Goal: Task Accomplishment & Management: Use online tool/utility

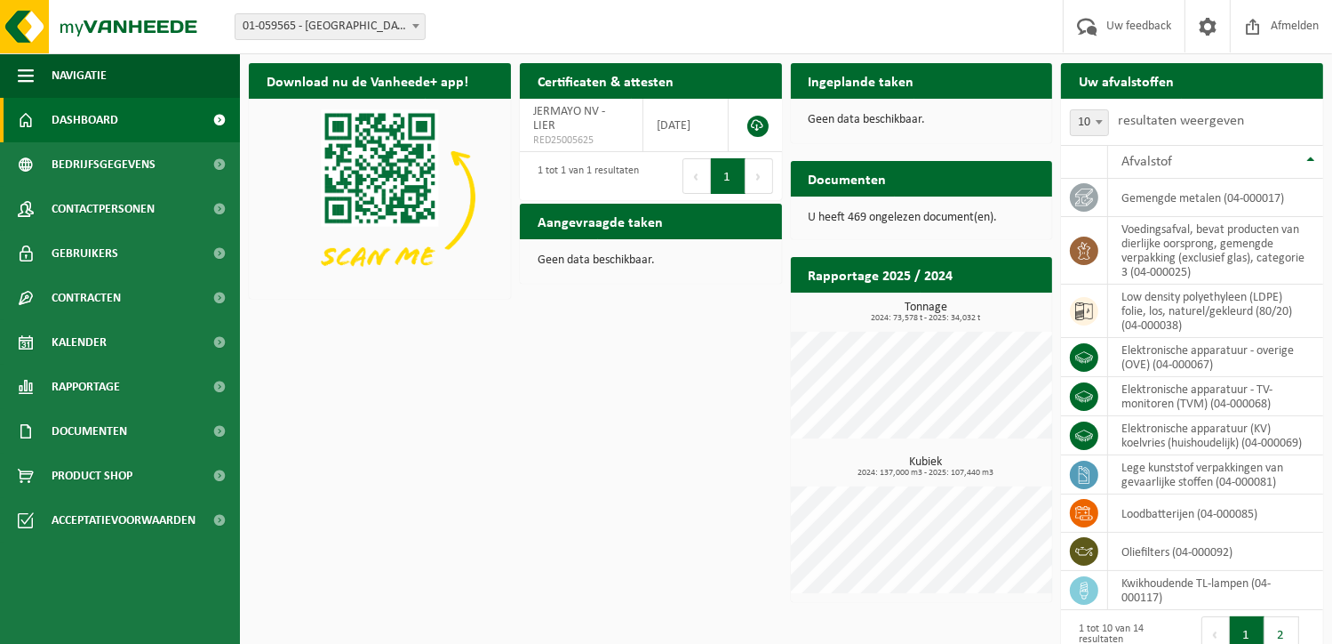
click at [947, 81] on div "Ingeplande taken Bekijk uw kalender" at bounding box center [922, 81] width 262 height 36
click at [866, 146] on div "Ingeplande taken Bekijk uw kalender Geen data beschikbaar." at bounding box center [922, 103] width 271 height 98
click at [147, 346] on link "Kalender" at bounding box center [120, 342] width 240 height 44
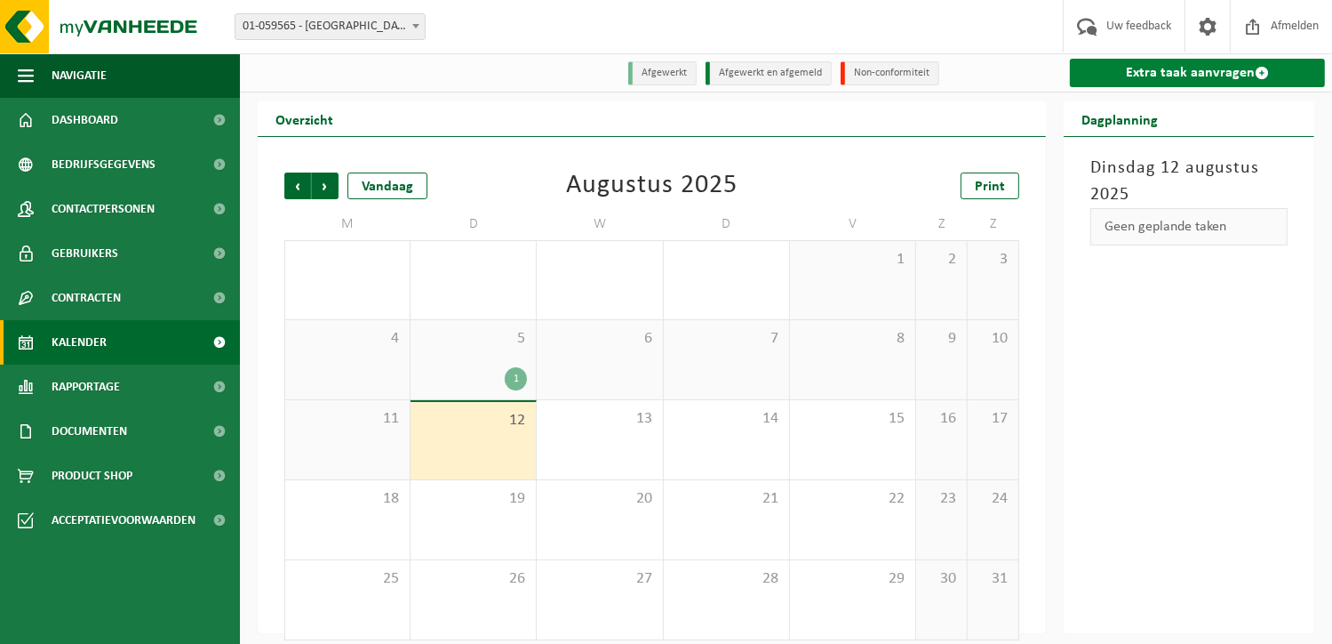
click at [1191, 71] on link "Extra taak aanvragen" at bounding box center [1197, 73] width 255 height 28
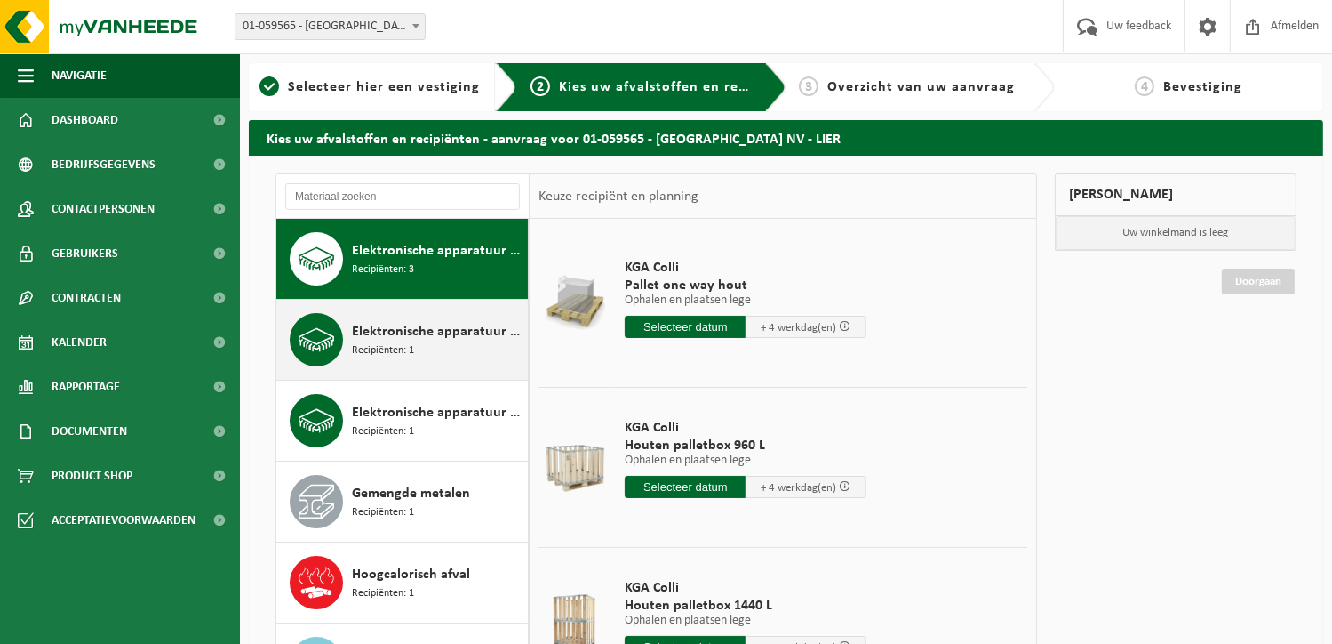
click at [462, 365] on div "Elektronische apparatuur - TV-monitoren (TVM) Recipiënten: 1" at bounding box center [402, 340] width 252 height 80
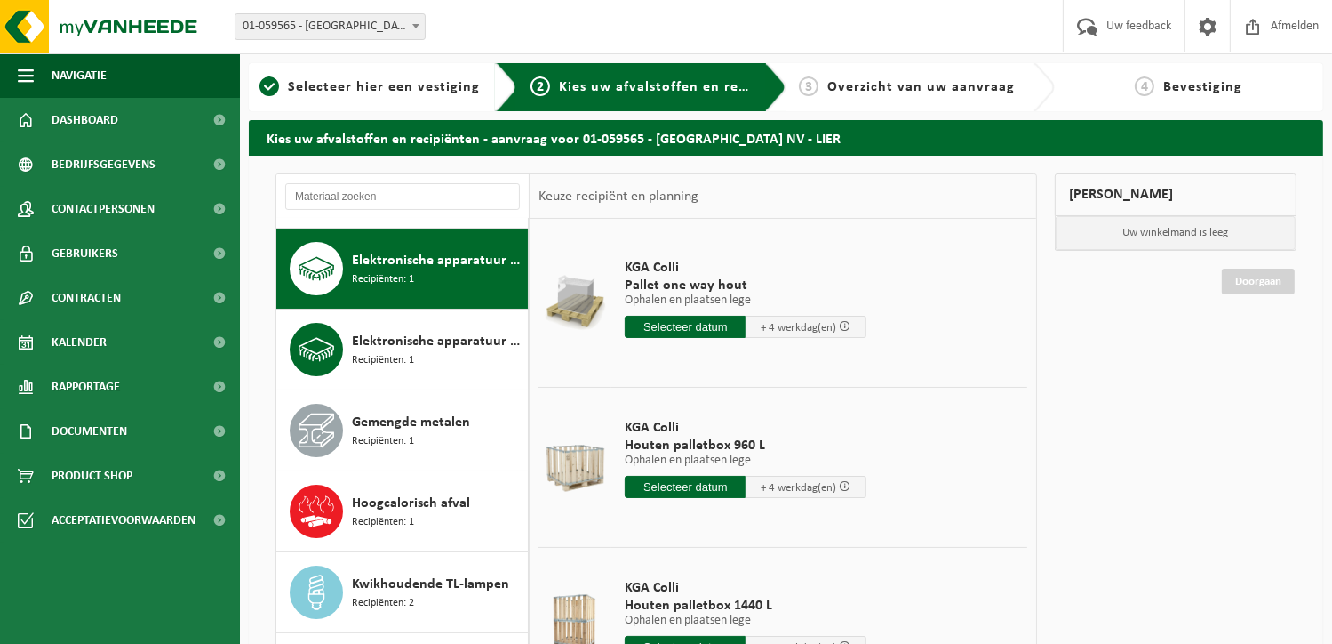
scroll to position [80, 0]
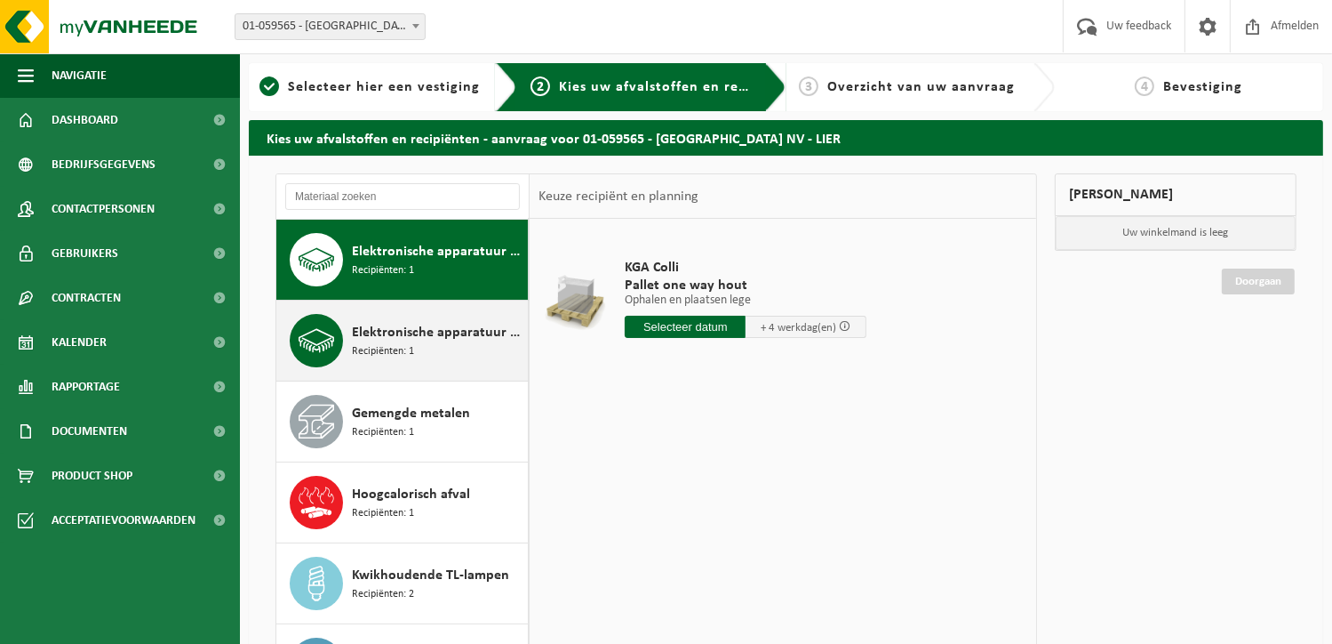
click at [459, 362] on div "Elektronische apparatuur (KV) koelvries (huishoudelijk) Recipiënten: 1" at bounding box center [438, 340] width 172 height 53
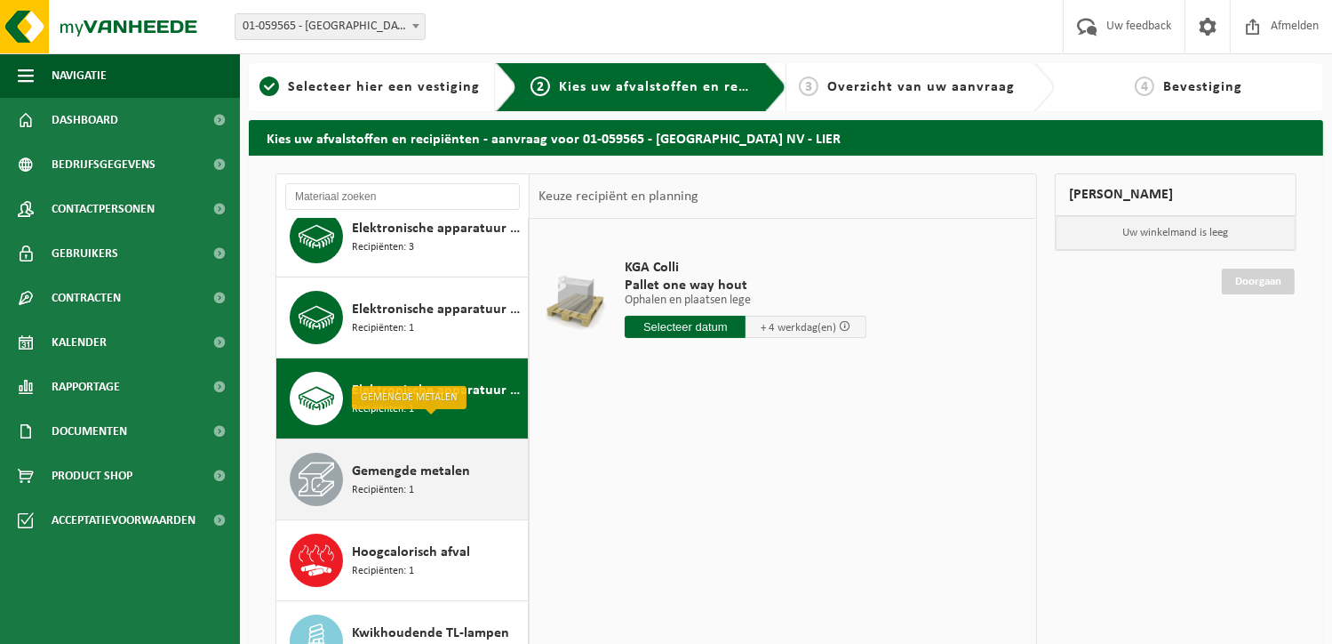
scroll to position [0, 0]
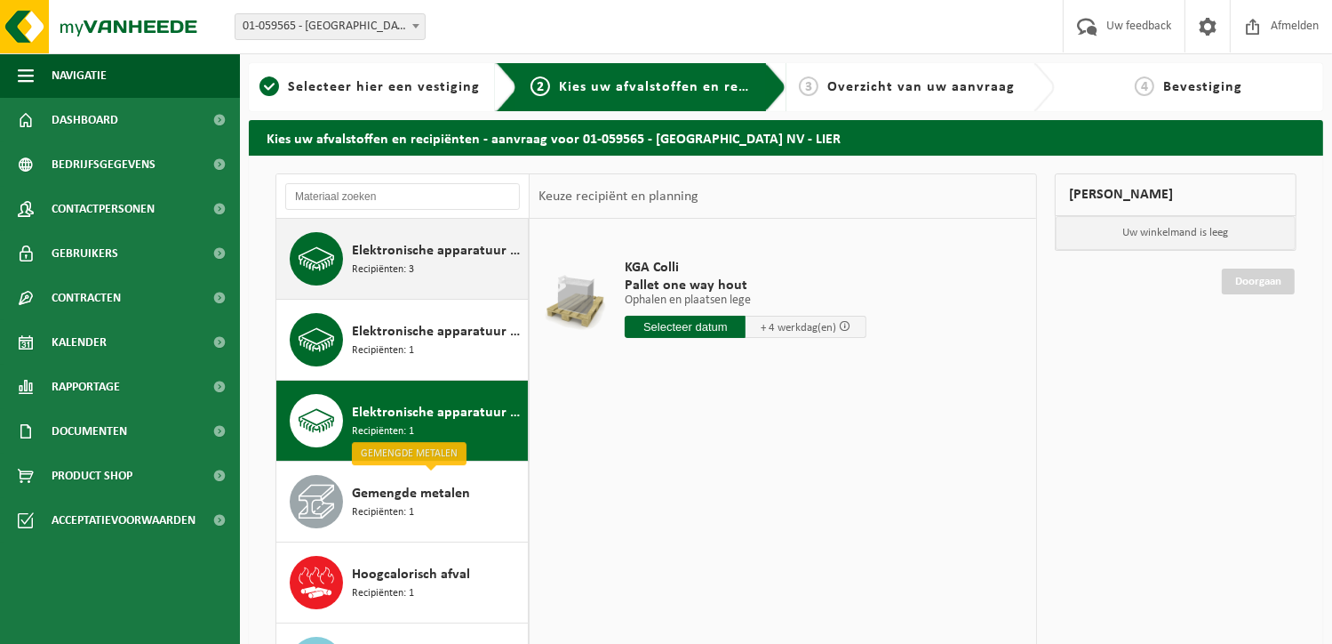
click at [413, 262] on div "Elektronische apparatuur - overige (OVE) Recipiënten: 3" at bounding box center [438, 258] width 172 height 53
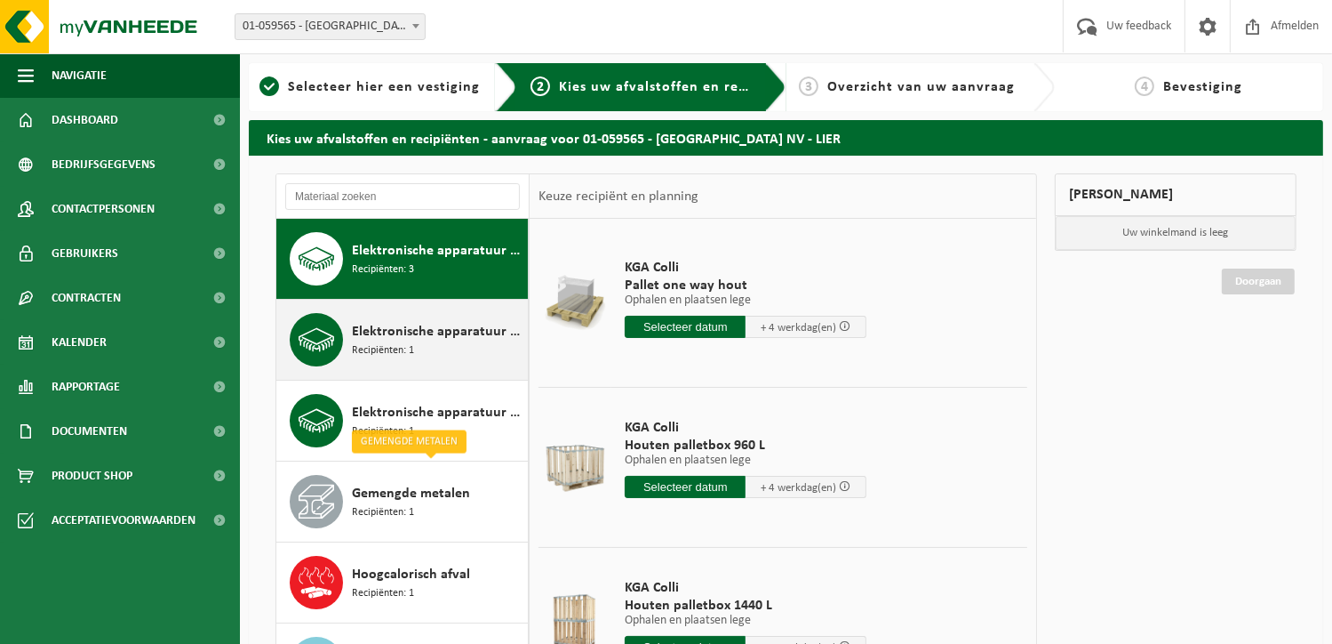
scroll to position [89, 0]
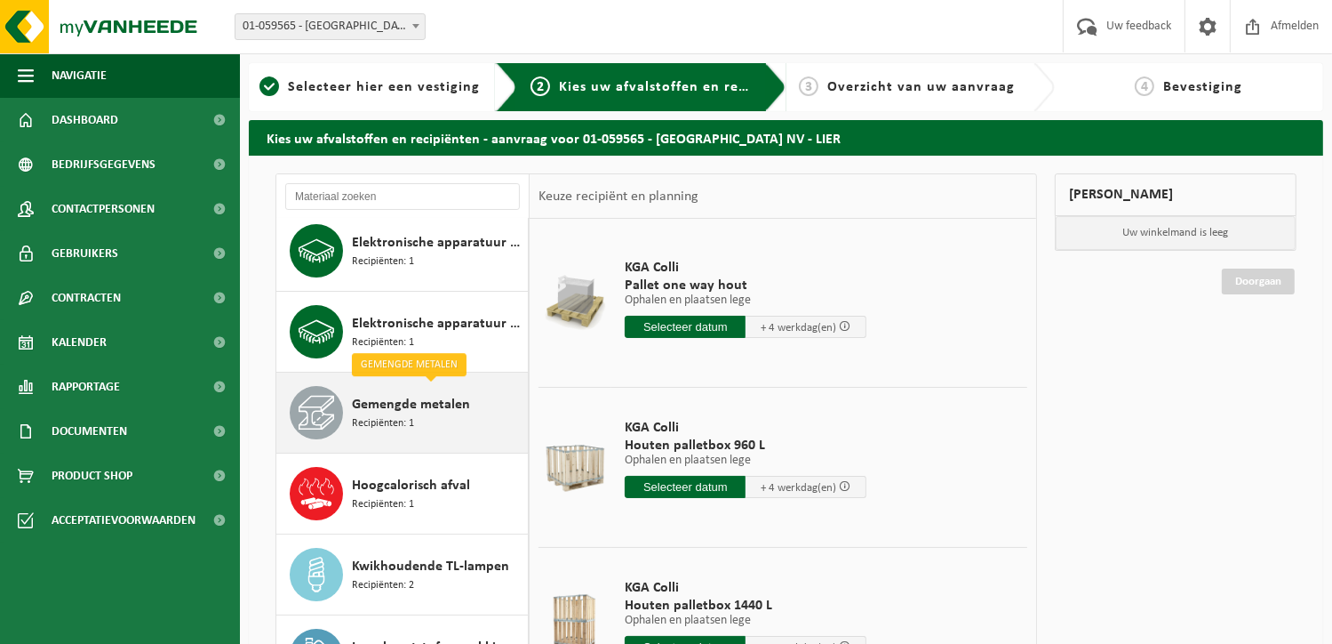
click at [433, 415] on div "Gemengde metalen Recipiënten: 1" at bounding box center [438, 412] width 172 height 53
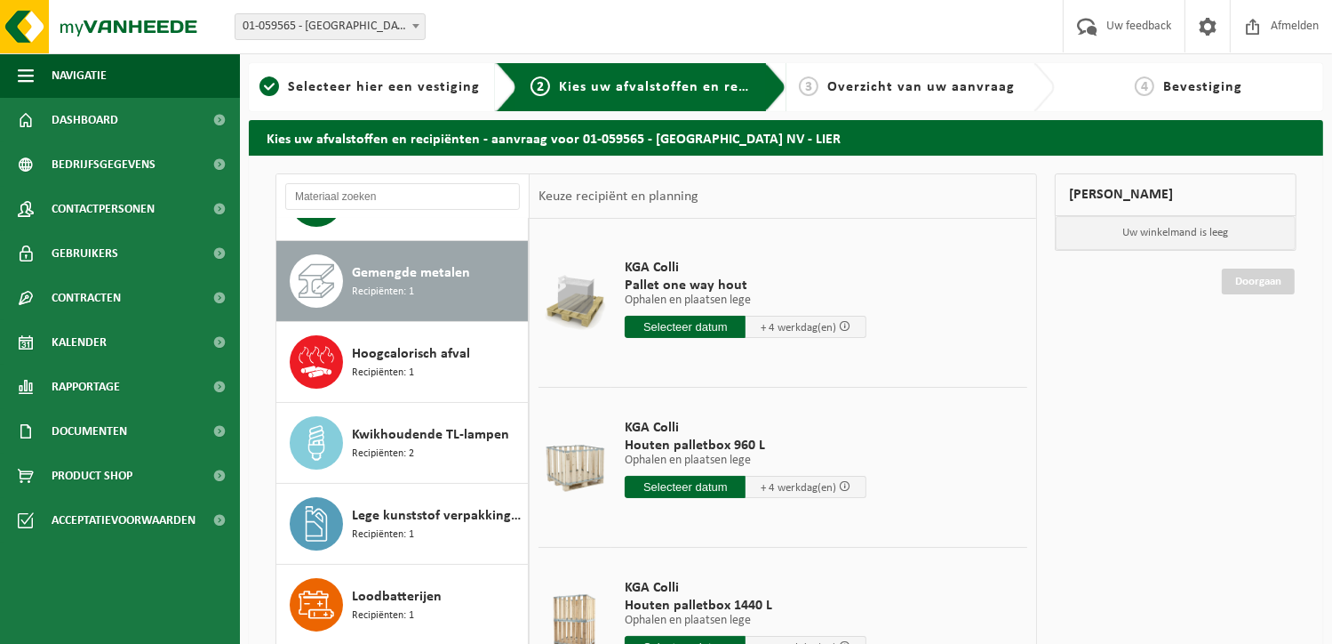
scroll to position [242, 0]
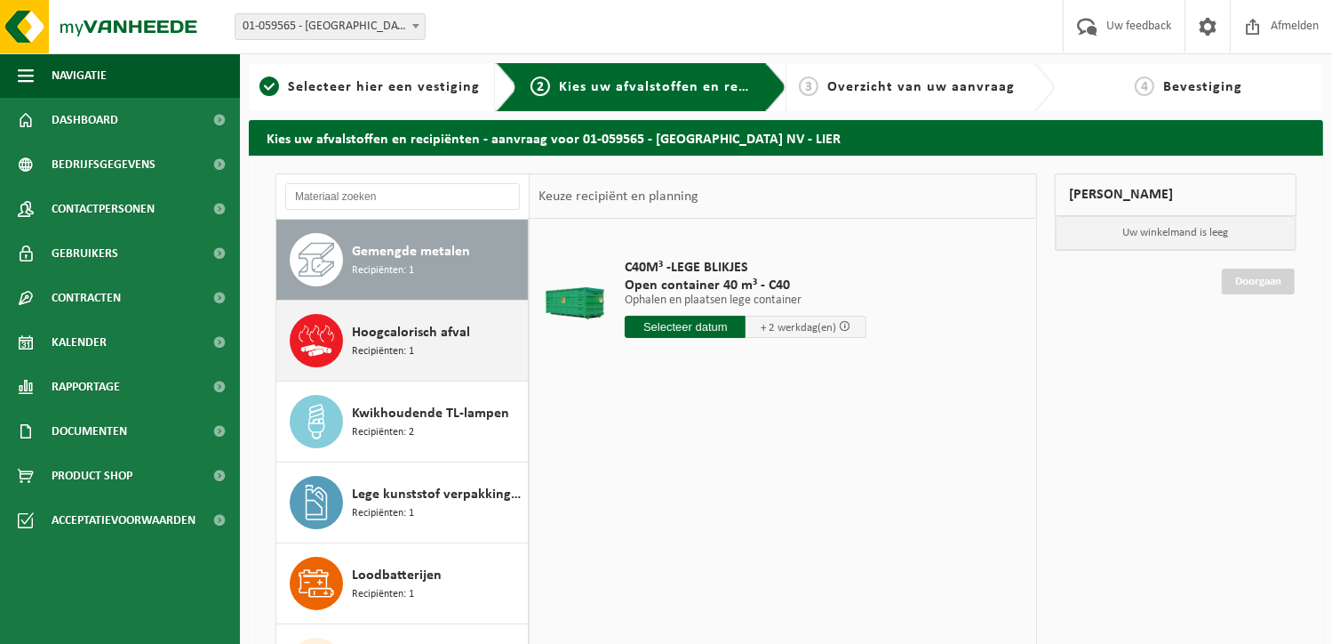
click at [435, 358] on div "Hoogcalorisch afval Recipiënten: 1" at bounding box center [438, 340] width 172 height 53
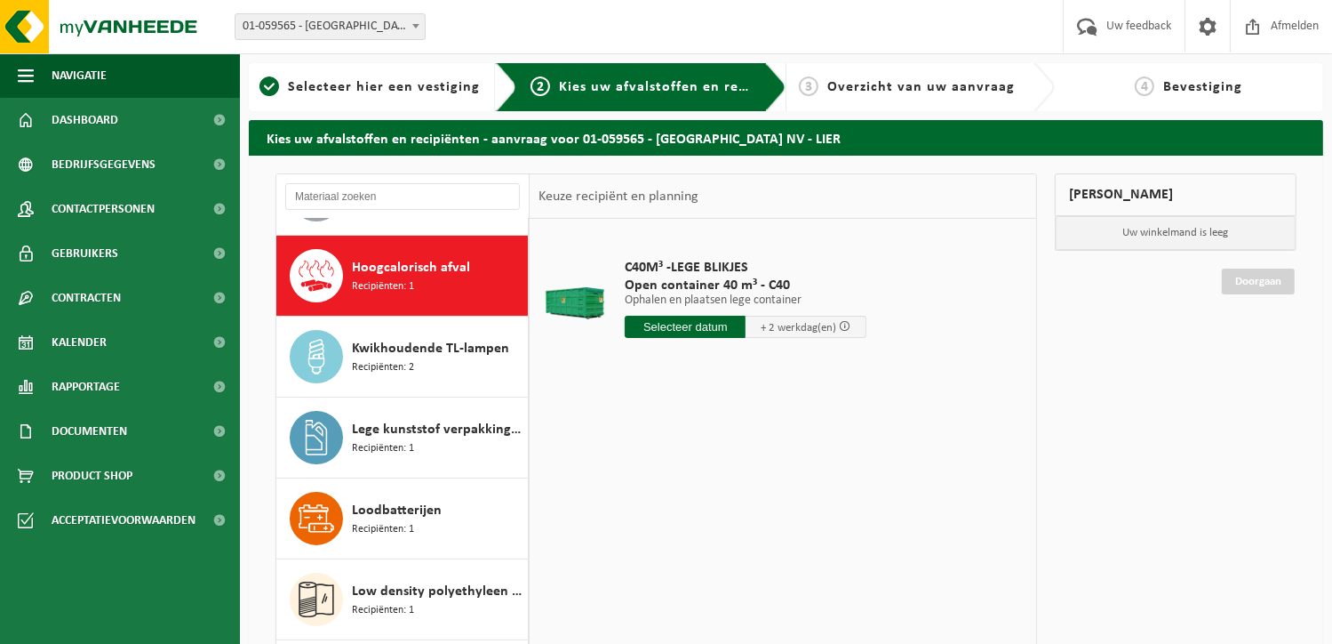
scroll to position [323, 0]
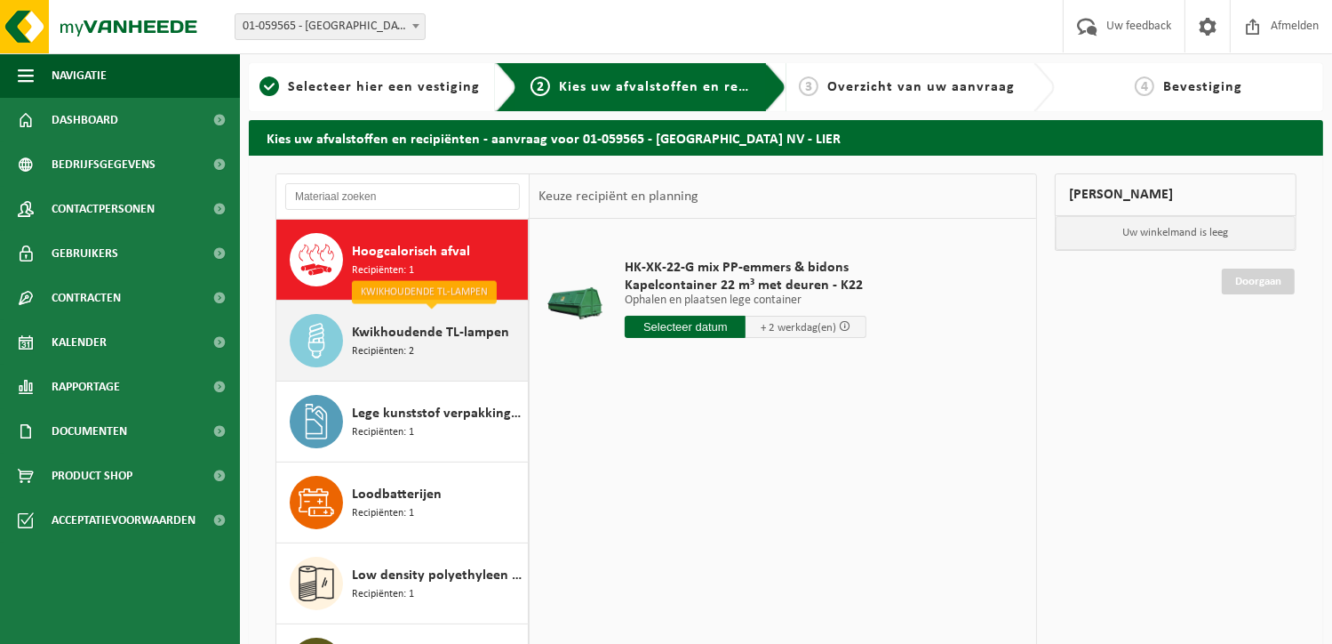
click at [431, 357] on div "Kwikhoudende TL-lampen Recipiënten: 2" at bounding box center [438, 340] width 172 height 53
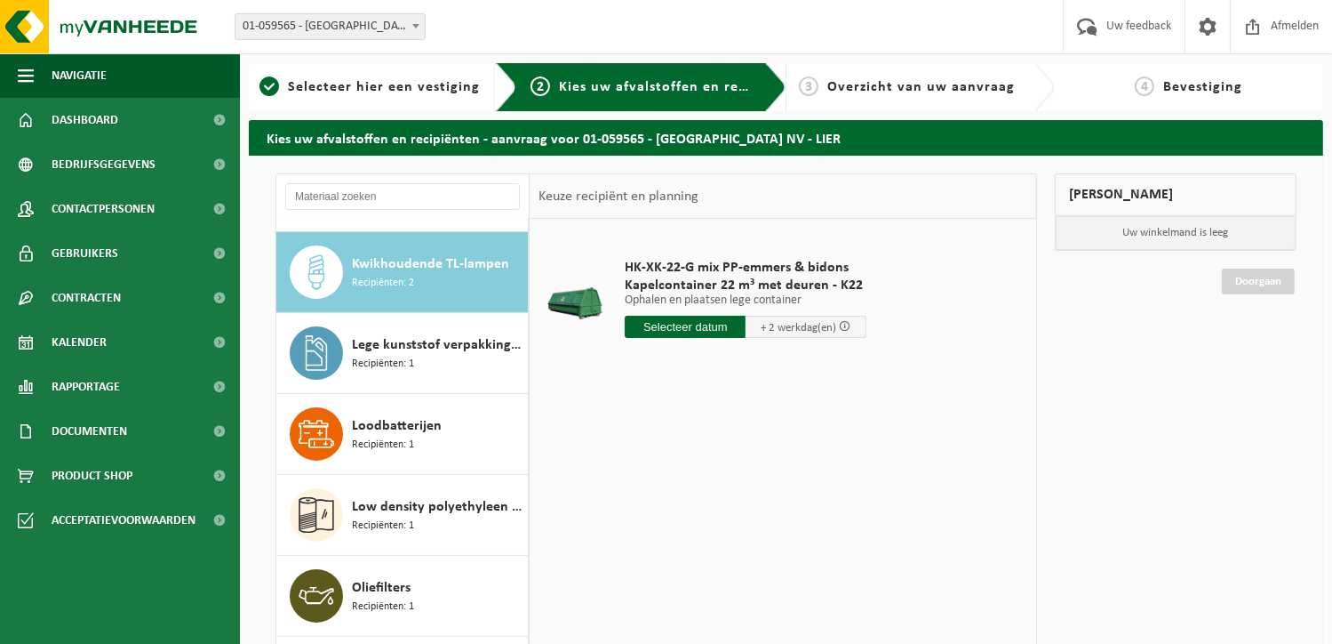
scroll to position [404, 0]
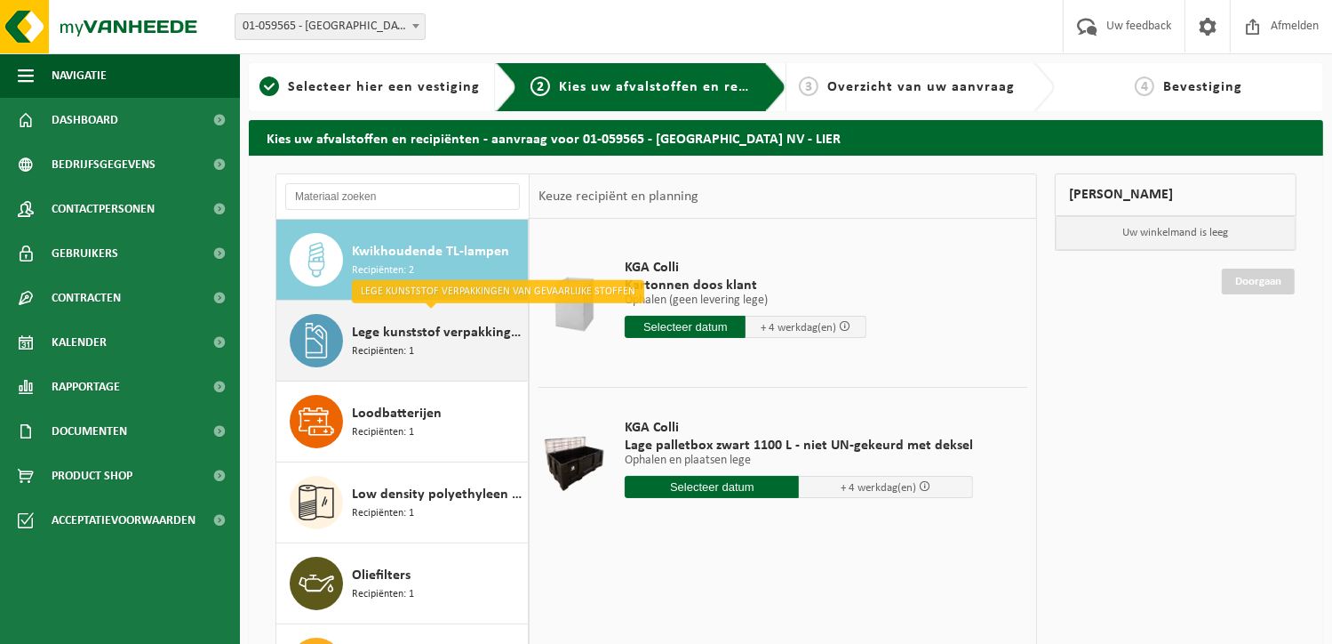
click at [432, 357] on div "Lege kunststof verpakkingen van gevaarlijke stoffen Recipiënten: 1" at bounding box center [438, 340] width 172 height 53
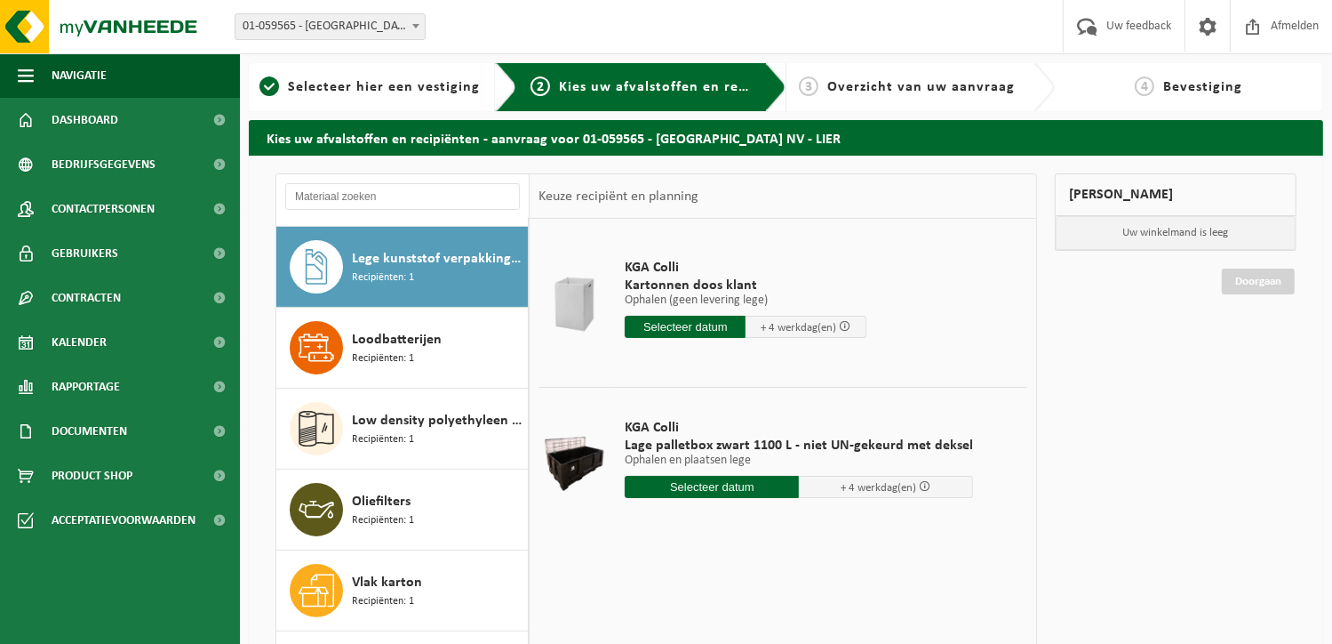
scroll to position [484, 0]
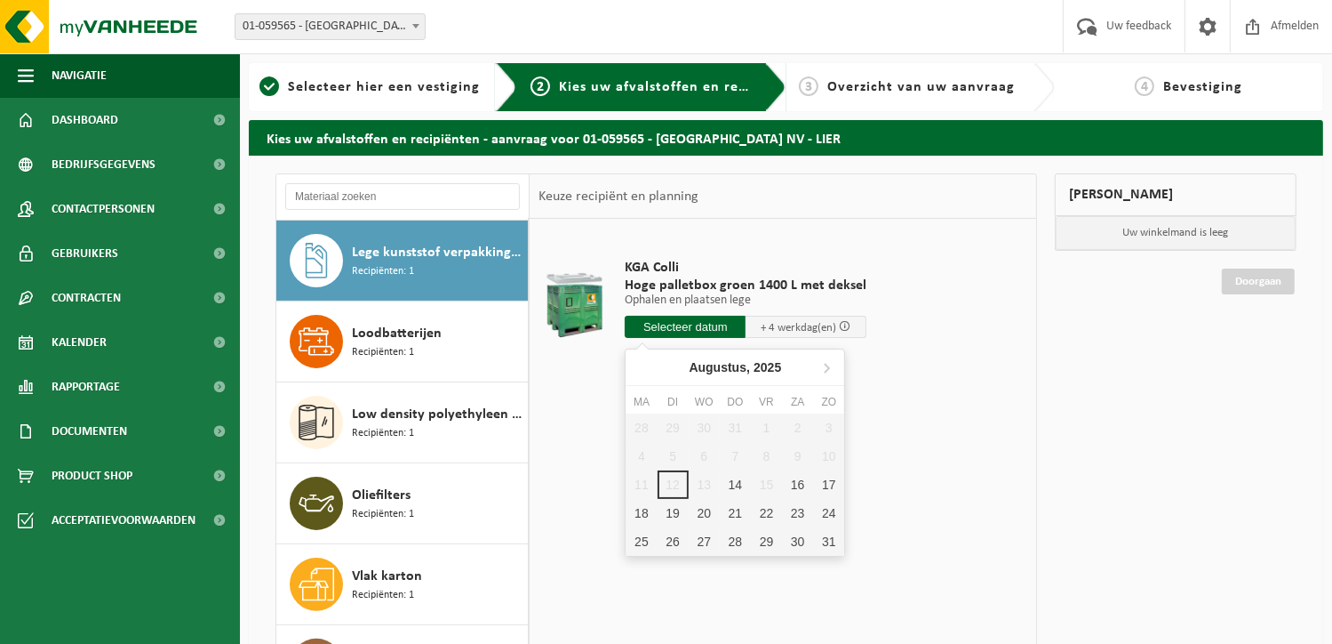
click at [680, 324] on input "text" at bounding box center [685, 327] width 121 height 22
click at [734, 480] on div "14" at bounding box center [735, 484] width 31 height 28
type input "Van 2025-08-14"
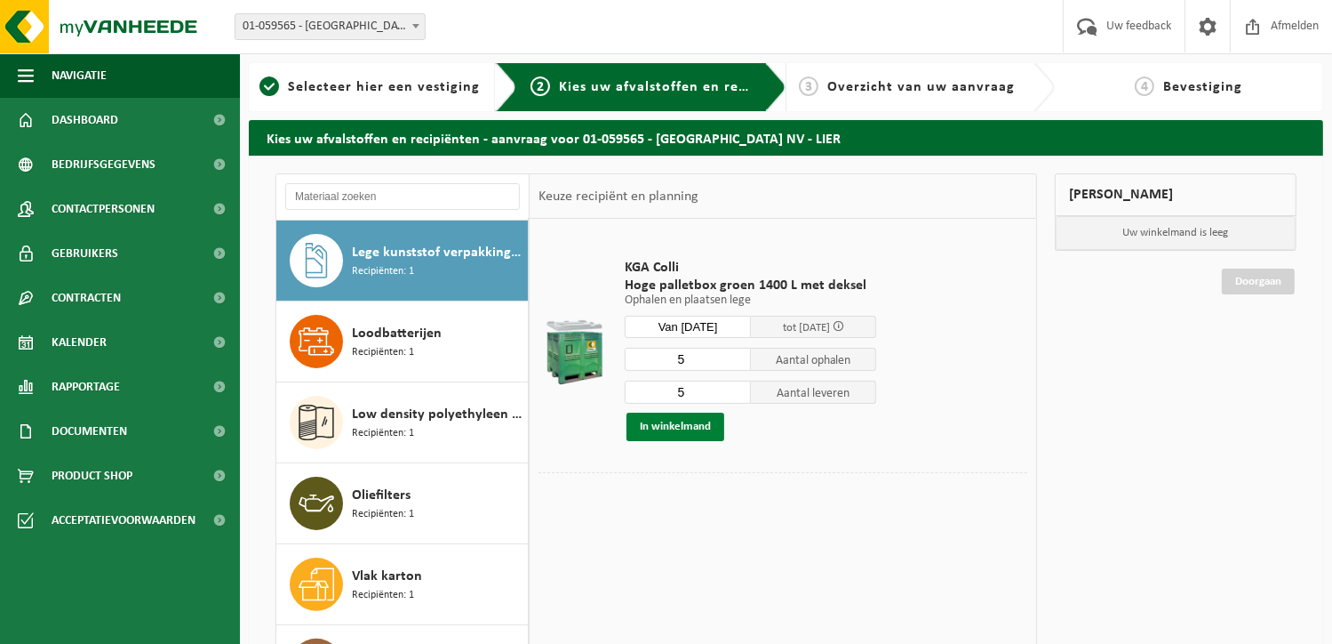
click at [698, 419] on button "In winkelmand" at bounding box center [676, 426] width 98 height 28
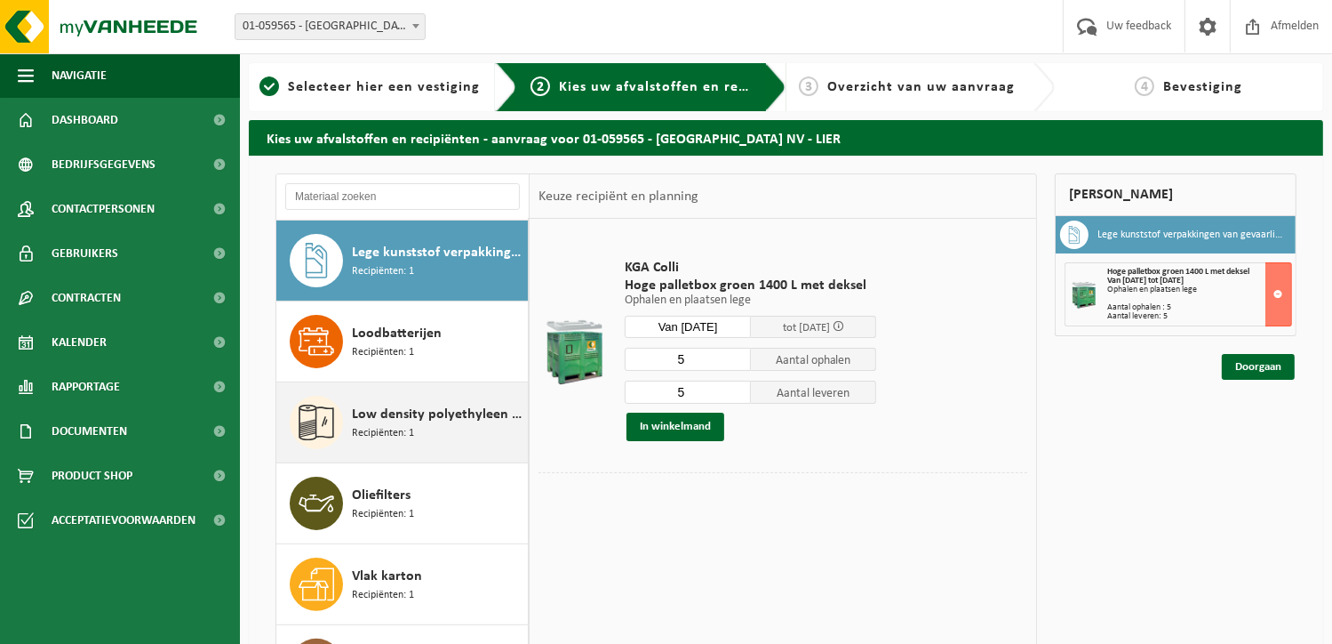
click at [420, 431] on div "Low density polyethyleen (LDPE) folie, los, naturel/gekleurd (80/20) Recipiënte…" at bounding box center [438, 422] width 172 height 53
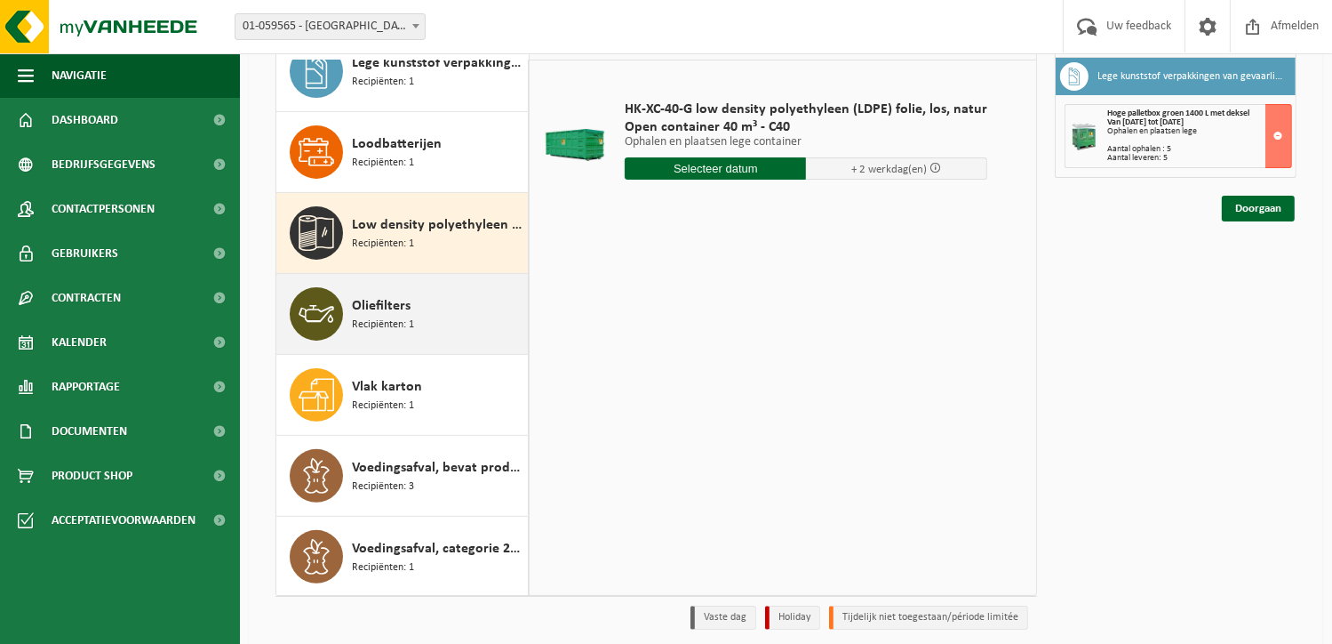
scroll to position [178, 0]
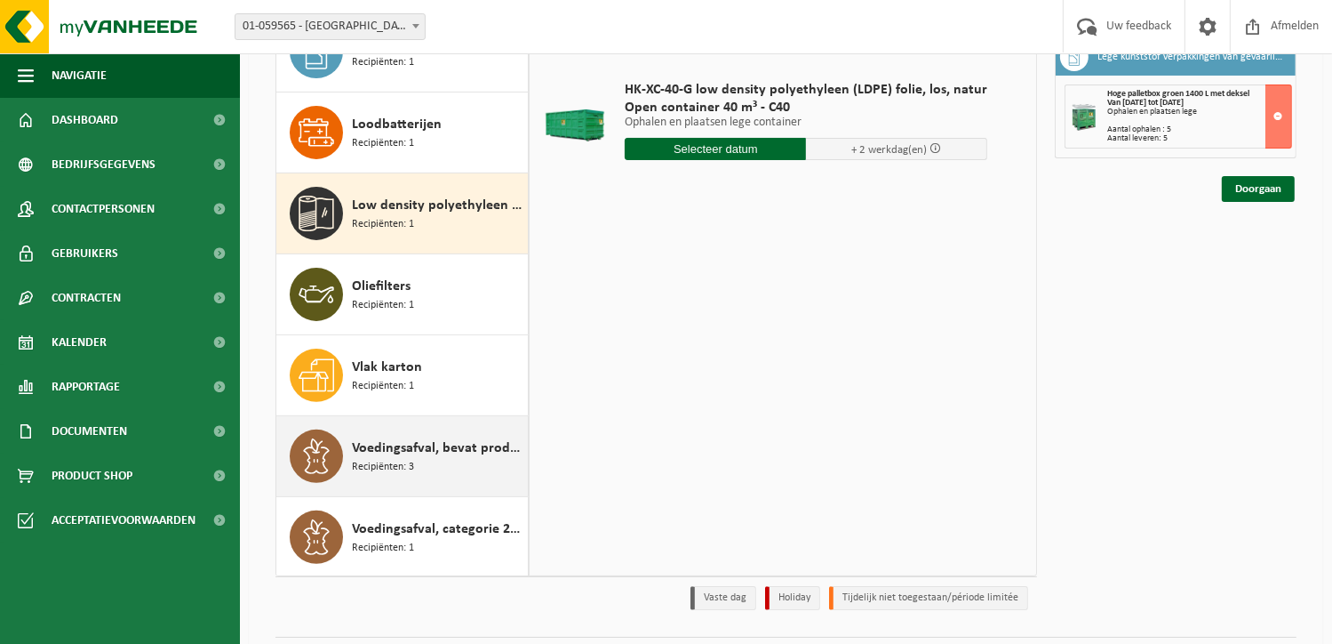
click at [457, 441] on span "Voedingsafval, bevat producten van dierlijke oorsprong, gemengde verpakking (ex…" at bounding box center [438, 447] width 172 height 21
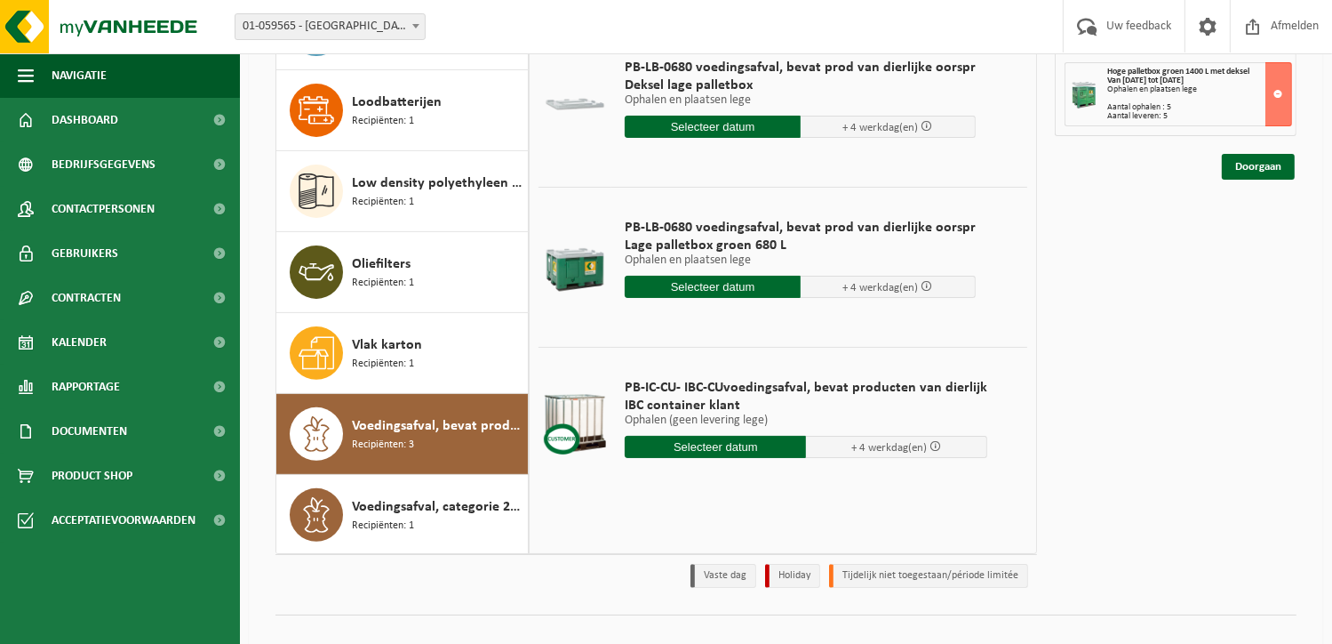
scroll to position [224, 0]
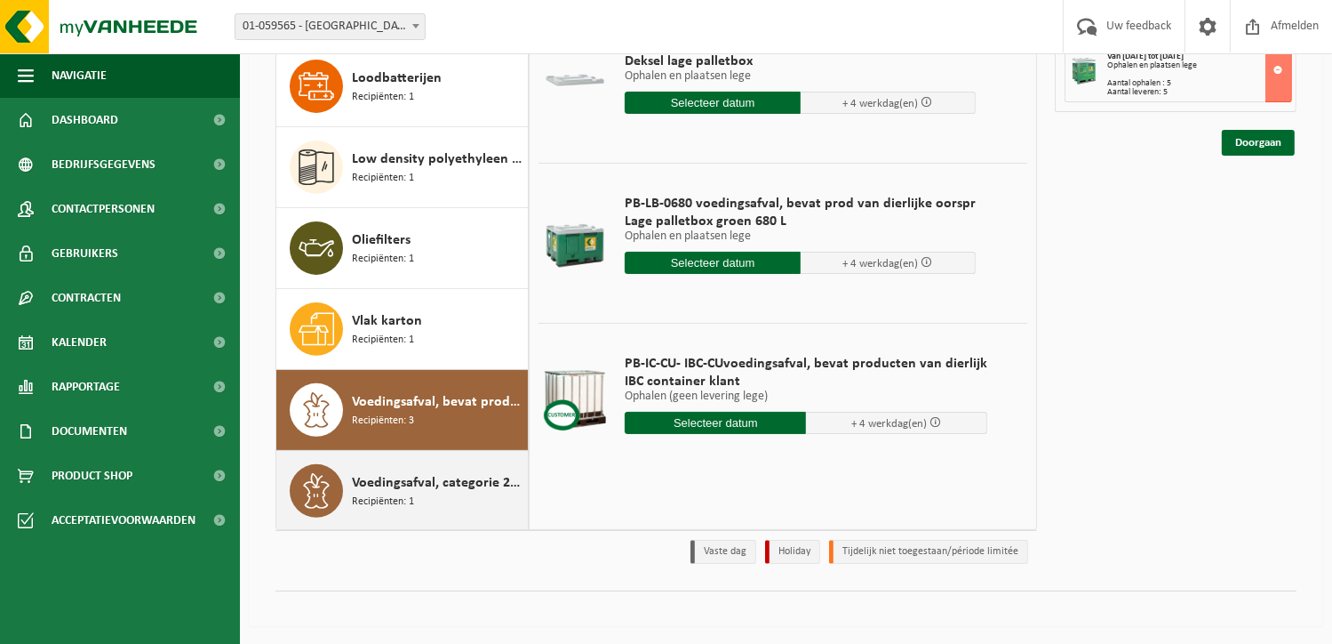
click at [377, 465] on div "Voedingsafval, categorie 2, bevat producten van dierlijke oorsprong, gemengde v…" at bounding box center [438, 490] width 172 height 53
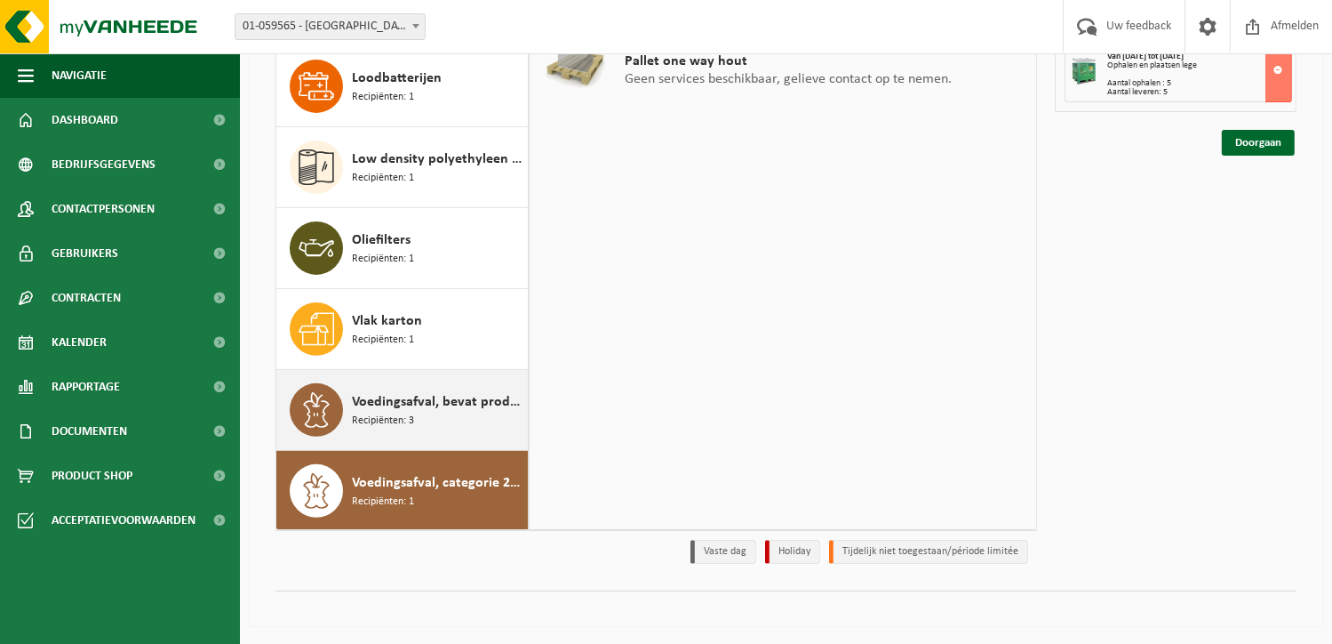
click at [476, 415] on div "Voedingsafval, bevat producten van dierlijke oorsprong, gemengde verpakking (ex…" at bounding box center [438, 409] width 172 height 53
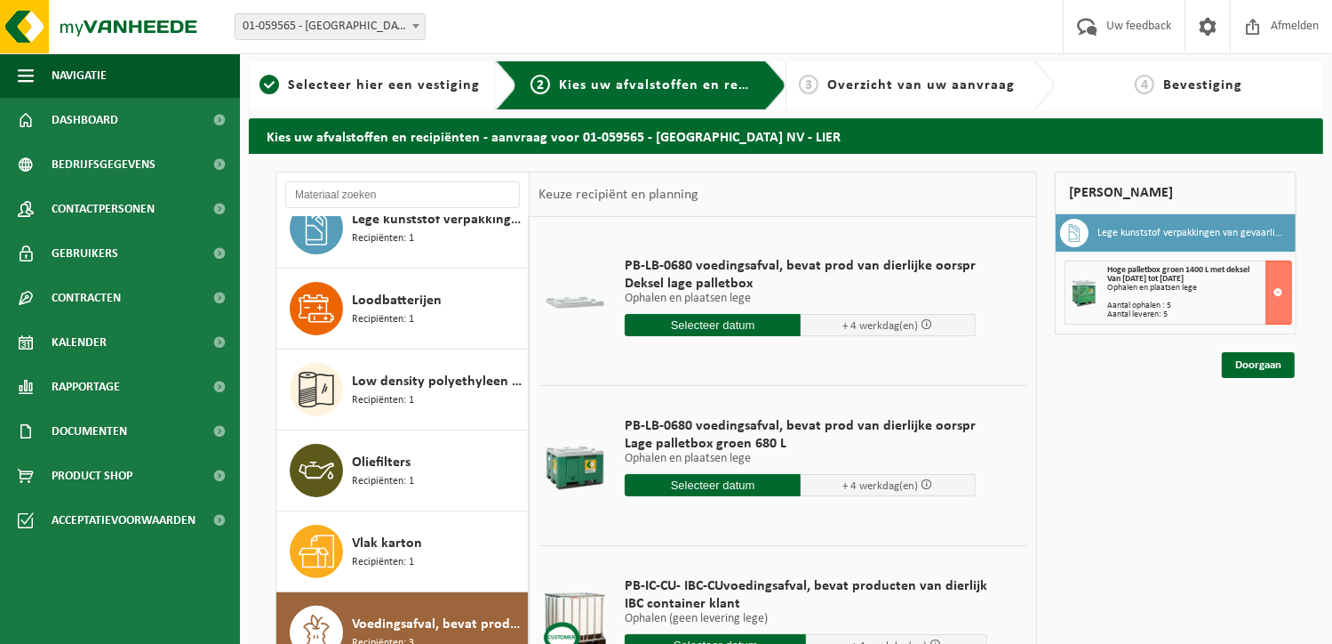
scroll to position [0, 0]
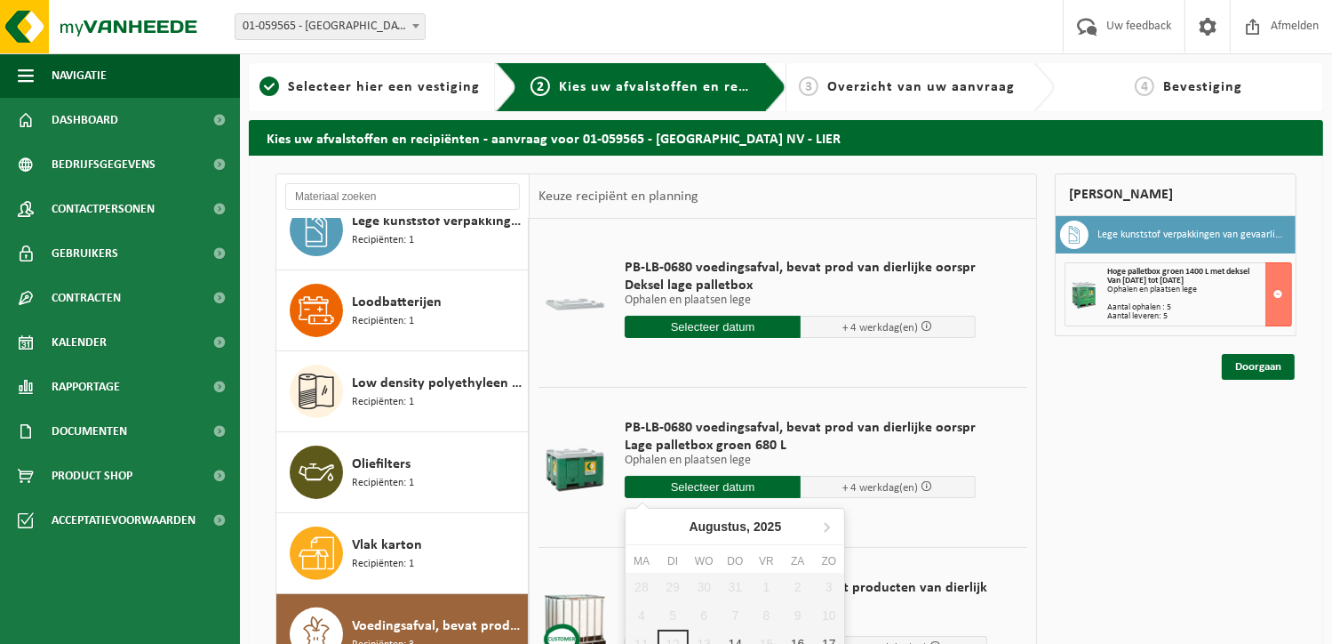
click at [711, 492] on input "text" at bounding box center [713, 487] width 176 height 22
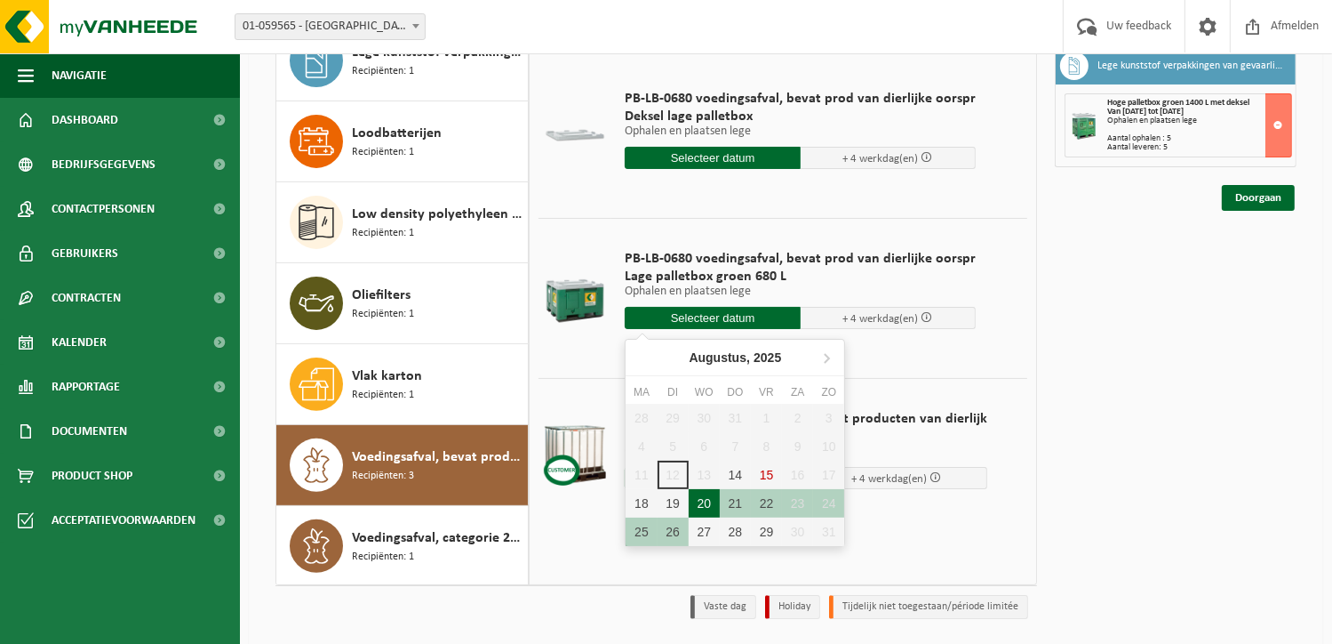
scroll to position [178, 0]
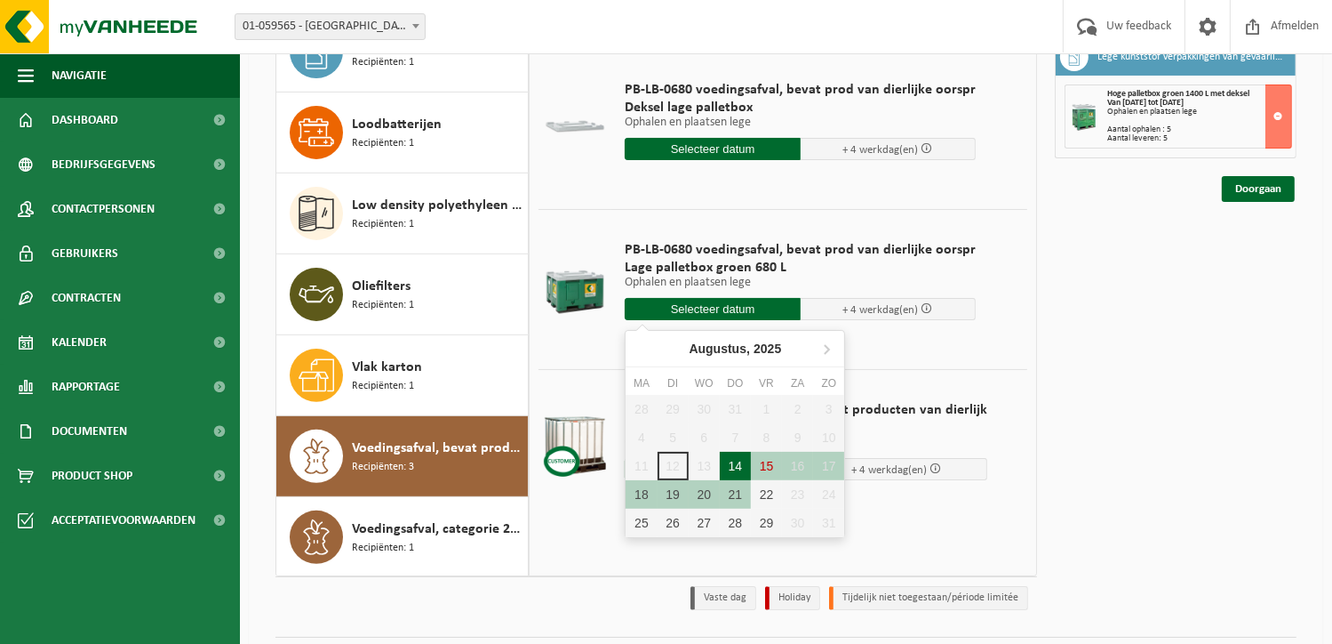
click at [726, 463] on div "14" at bounding box center [735, 466] width 31 height 28
type input "Van 2025-08-14"
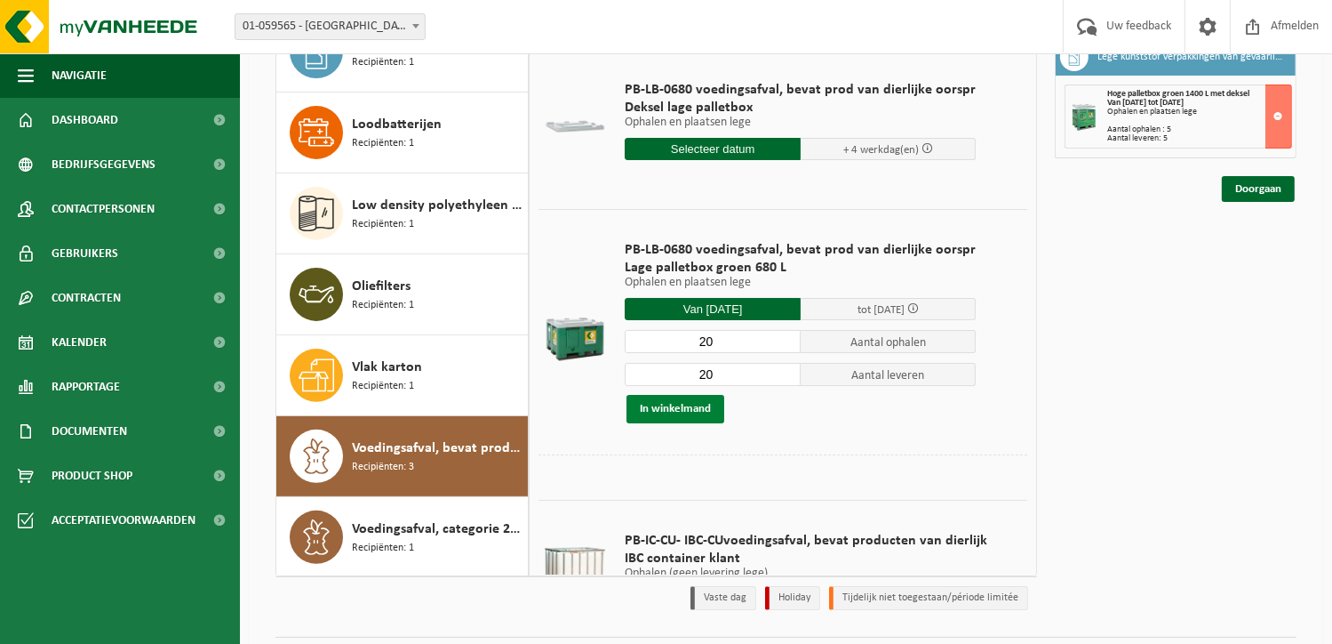
click at [683, 408] on button "In winkelmand" at bounding box center [676, 409] width 98 height 28
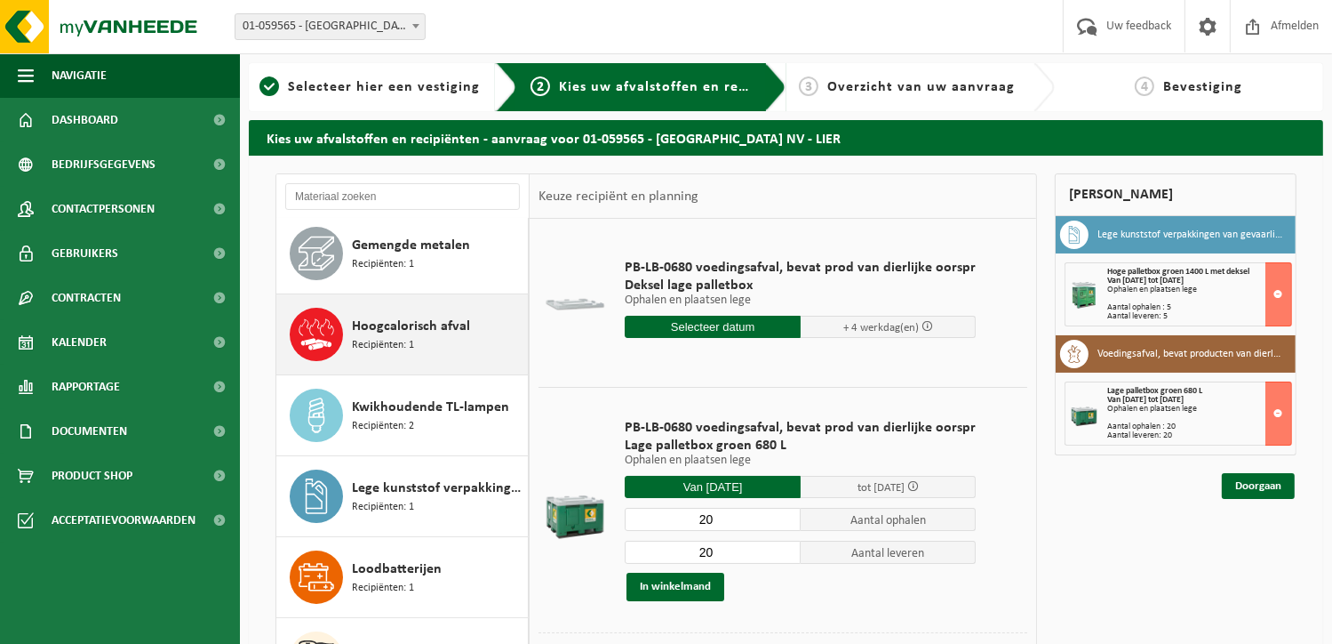
scroll to position [159, 0]
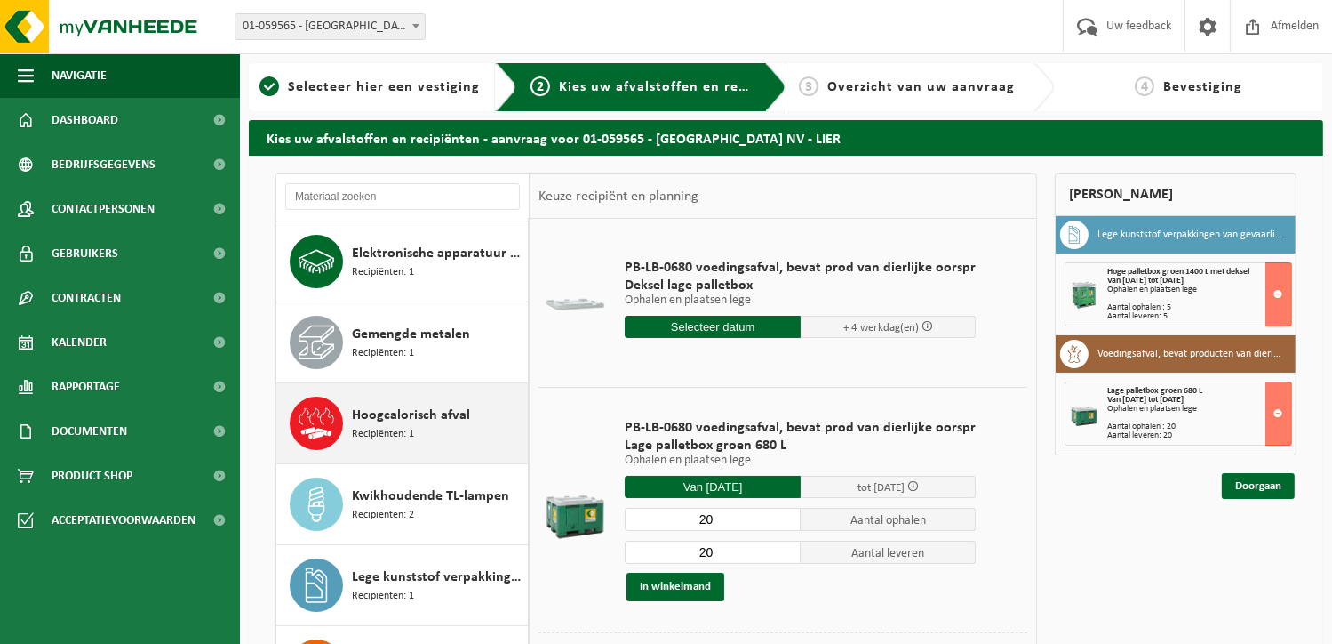
click at [421, 402] on div "Hoogcalorisch afval Recipiënten: 1" at bounding box center [438, 422] width 172 height 53
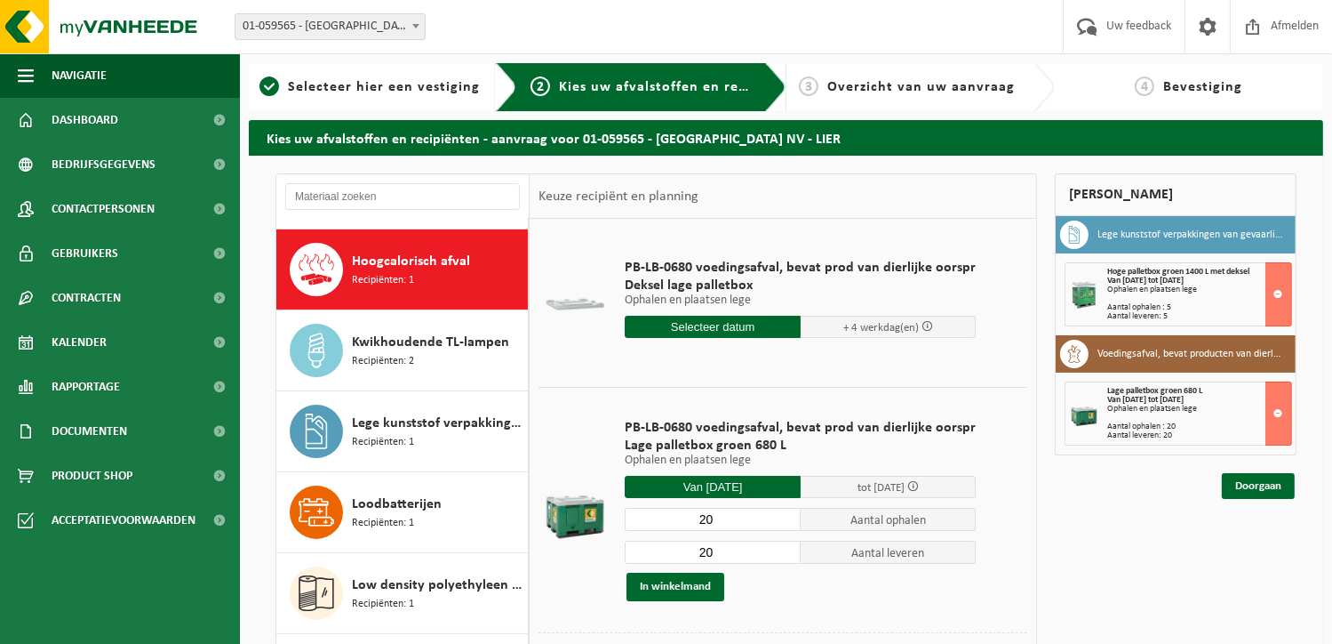
scroll to position [323, 0]
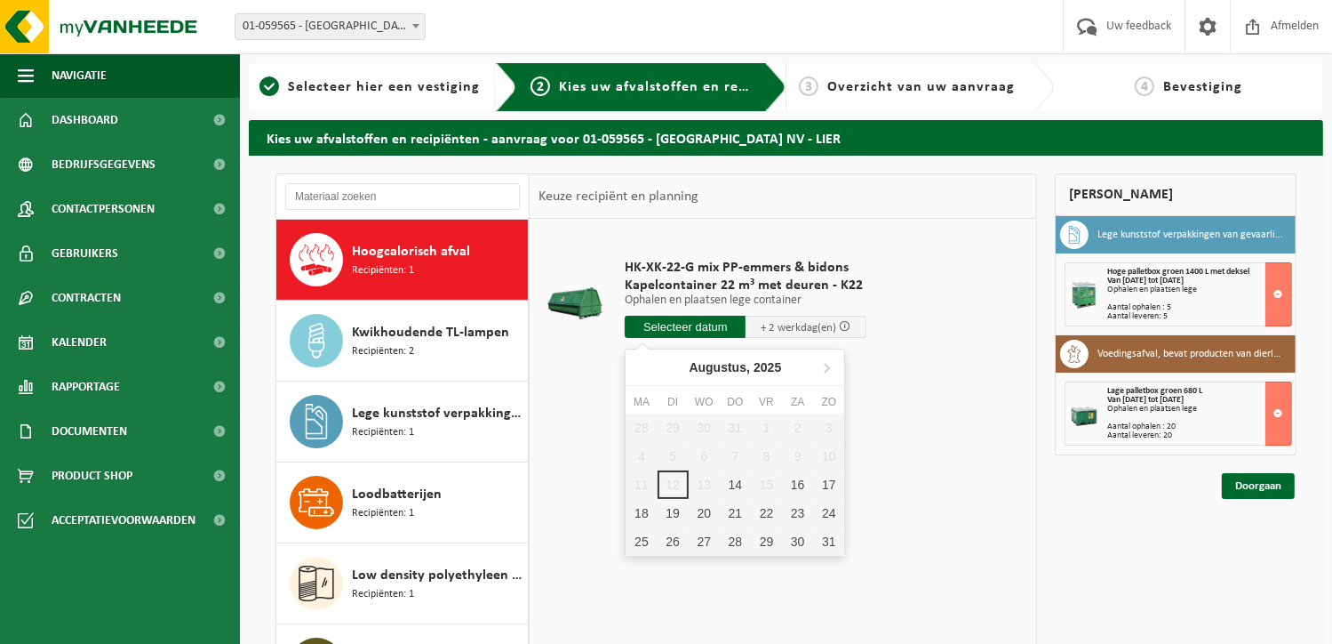
click at [696, 321] on input "text" at bounding box center [685, 327] width 121 height 22
click at [738, 486] on div "14" at bounding box center [735, 484] width 31 height 28
type input "Van 2025-08-14"
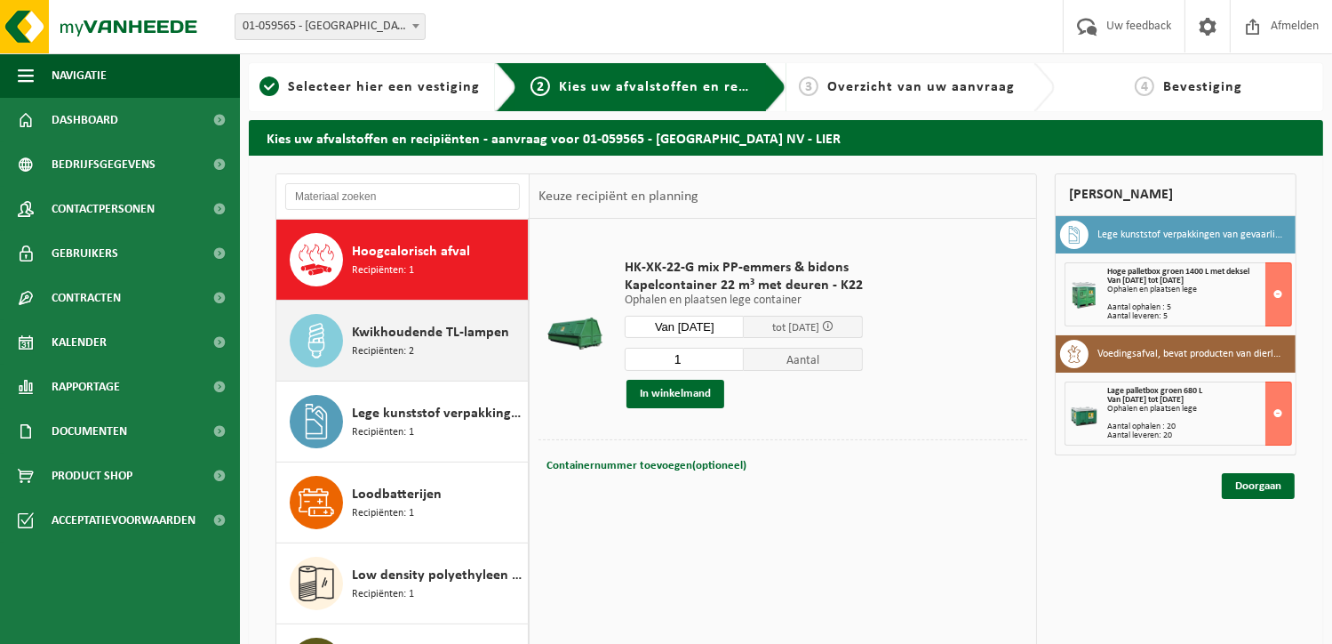
click at [447, 346] on div "Kwikhoudende TL-lampen Recipiënten: 2" at bounding box center [438, 340] width 172 height 53
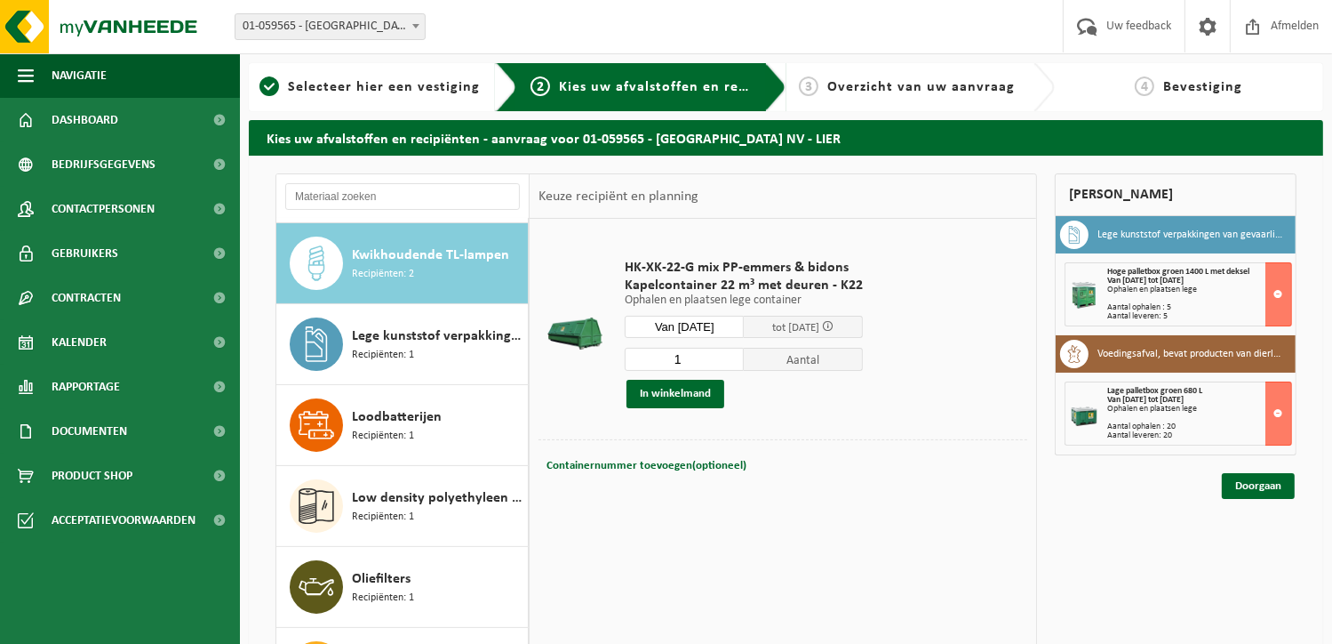
scroll to position [404, 0]
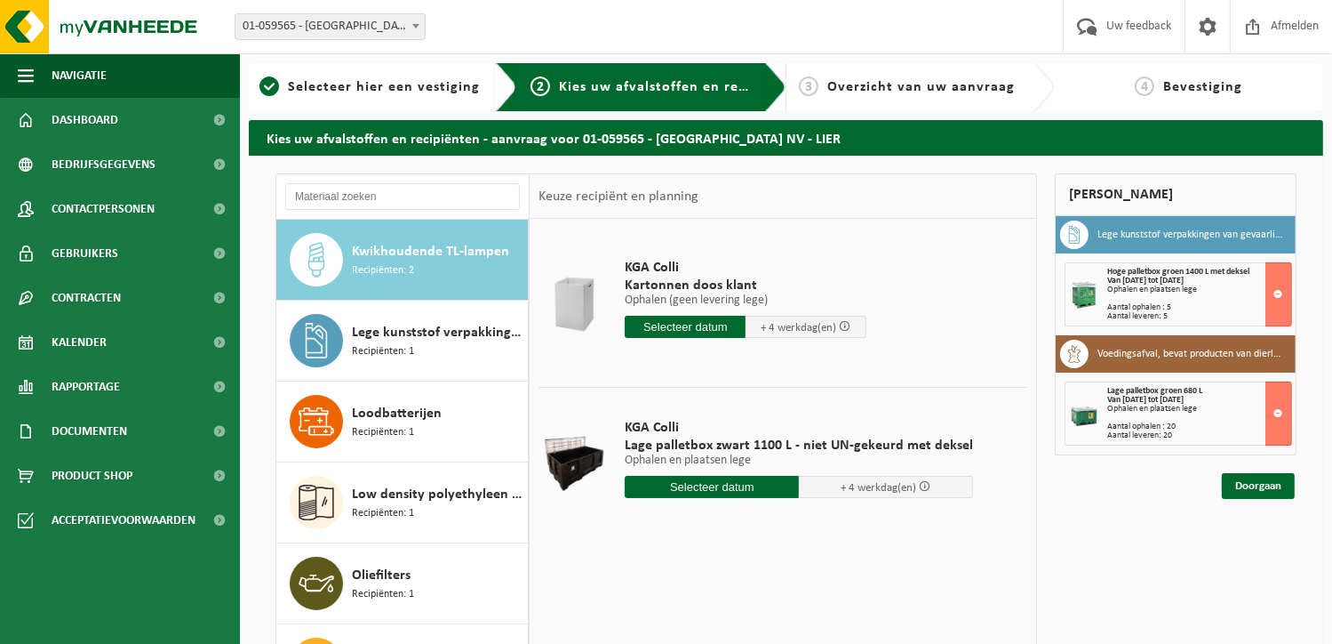
click at [739, 483] on input "text" at bounding box center [712, 487] width 174 height 22
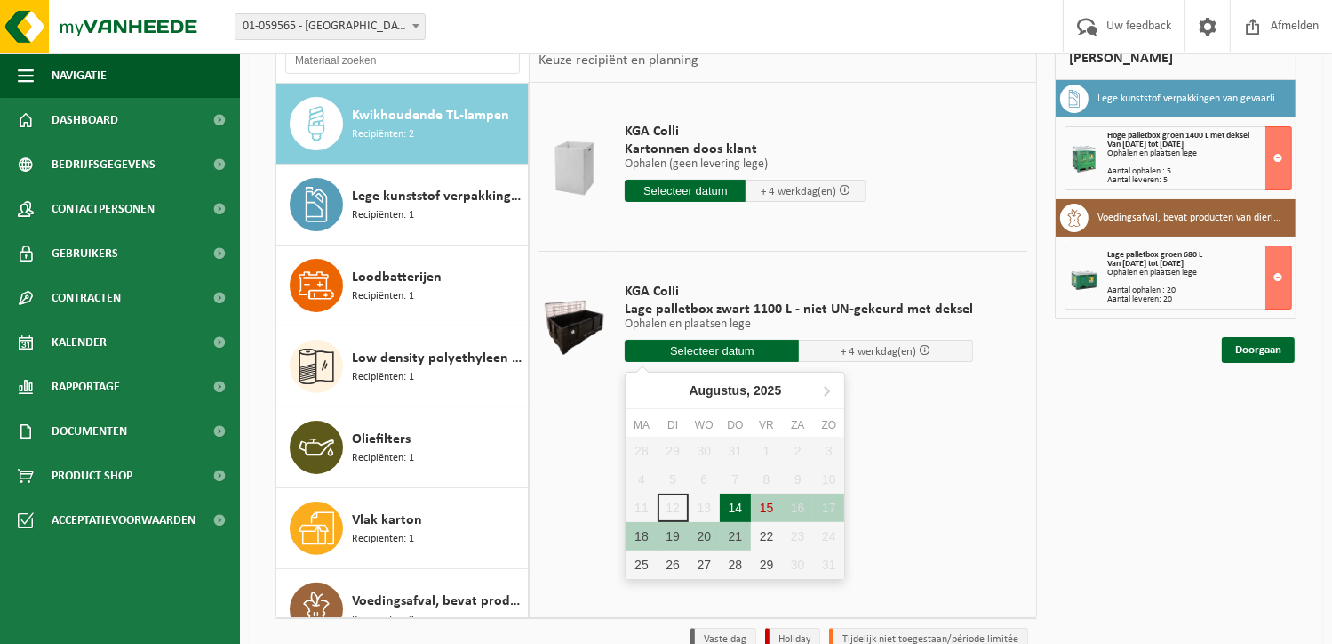
scroll to position [178, 0]
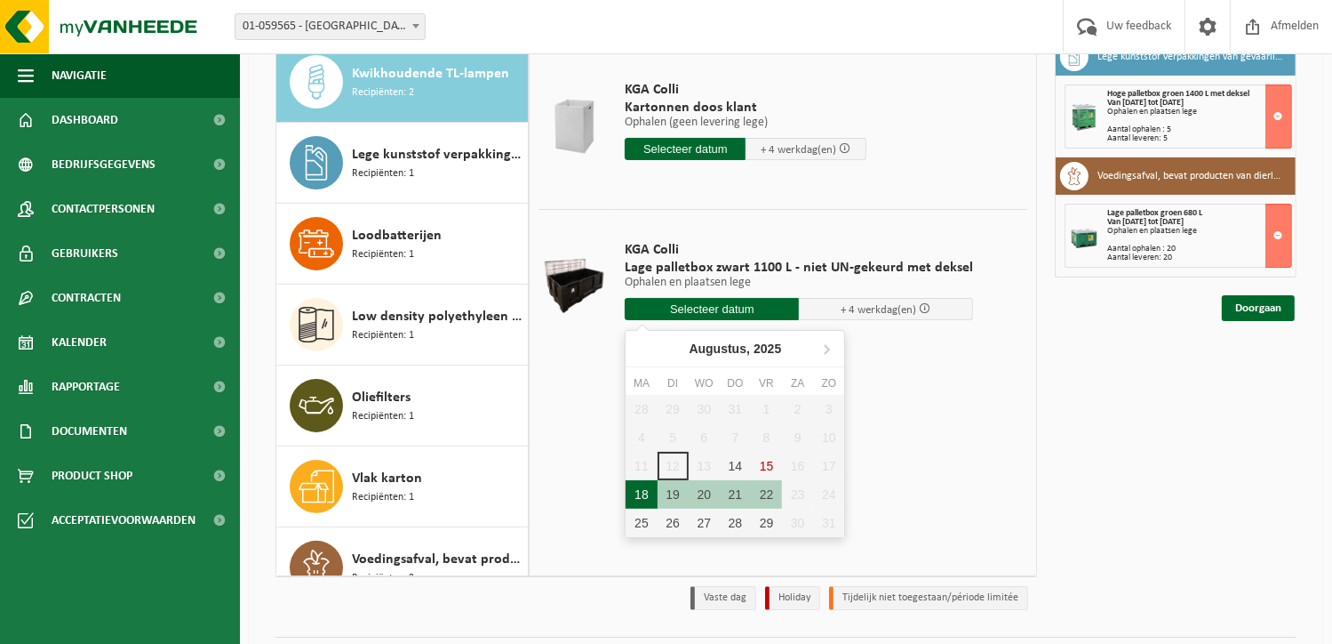
click at [644, 497] on div "18" at bounding box center [641, 494] width 31 height 28
type input "Van 2025-08-18"
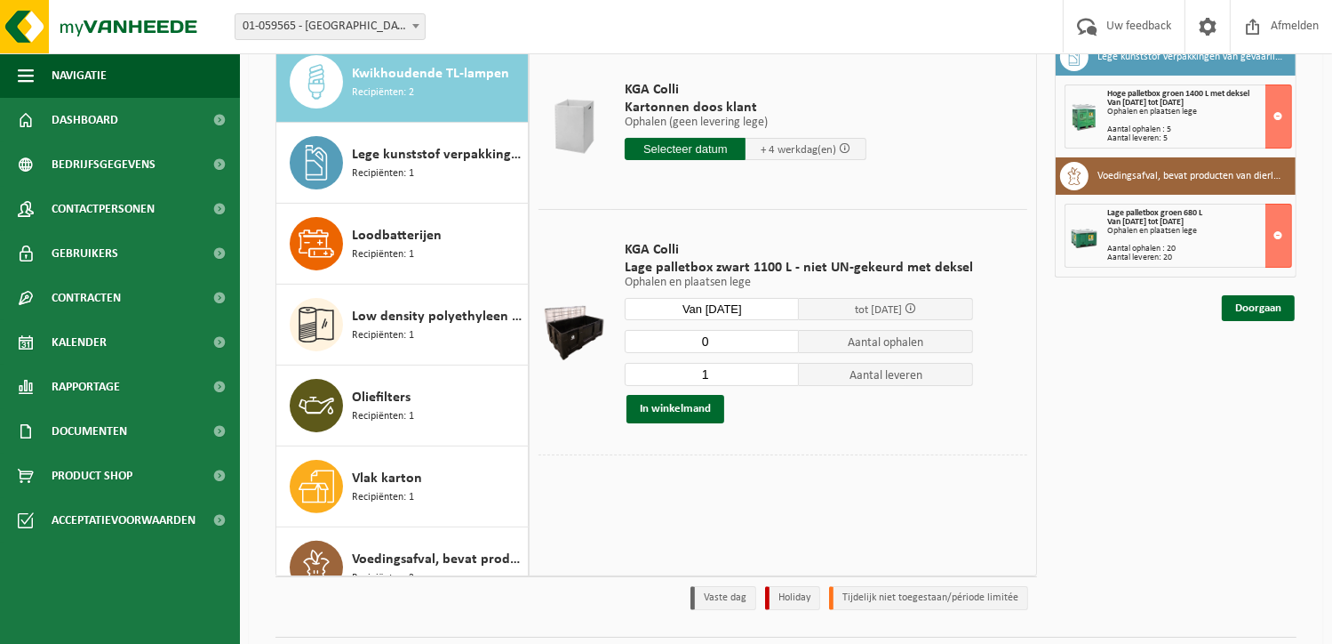
click at [782, 344] on input "0" at bounding box center [712, 341] width 174 height 23
click at [700, 412] on button "In winkelmand" at bounding box center [676, 409] width 98 height 28
click at [783, 336] on input "1" at bounding box center [712, 341] width 174 height 23
click at [785, 344] on input "0" at bounding box center [712, 341] width 174 height 23
click at [675, 412] on button "In winkelmand" at bounding box center [676, 409] width 98 height 28
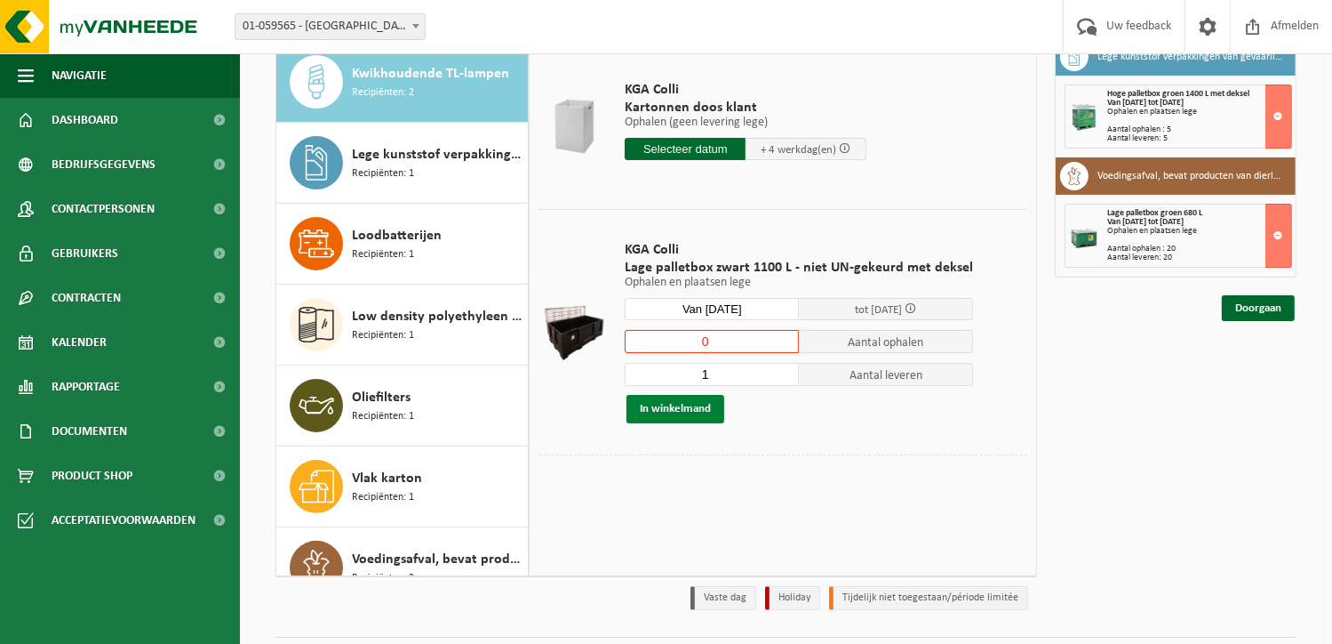
click at [676, 412] on button "In winkelmand" at bounding box center [676, 409] width 98 height 28
click at [739, 335] on input "0" at bounding box center [712, 341] width 174 height 23
type input "1"
click at [782, 337] on input "1" at bounding box center [712, 341] width 174 height 23
click at [687, 412] on button "In winkelmand" at bounding box center [676, 409] width 98 height 28
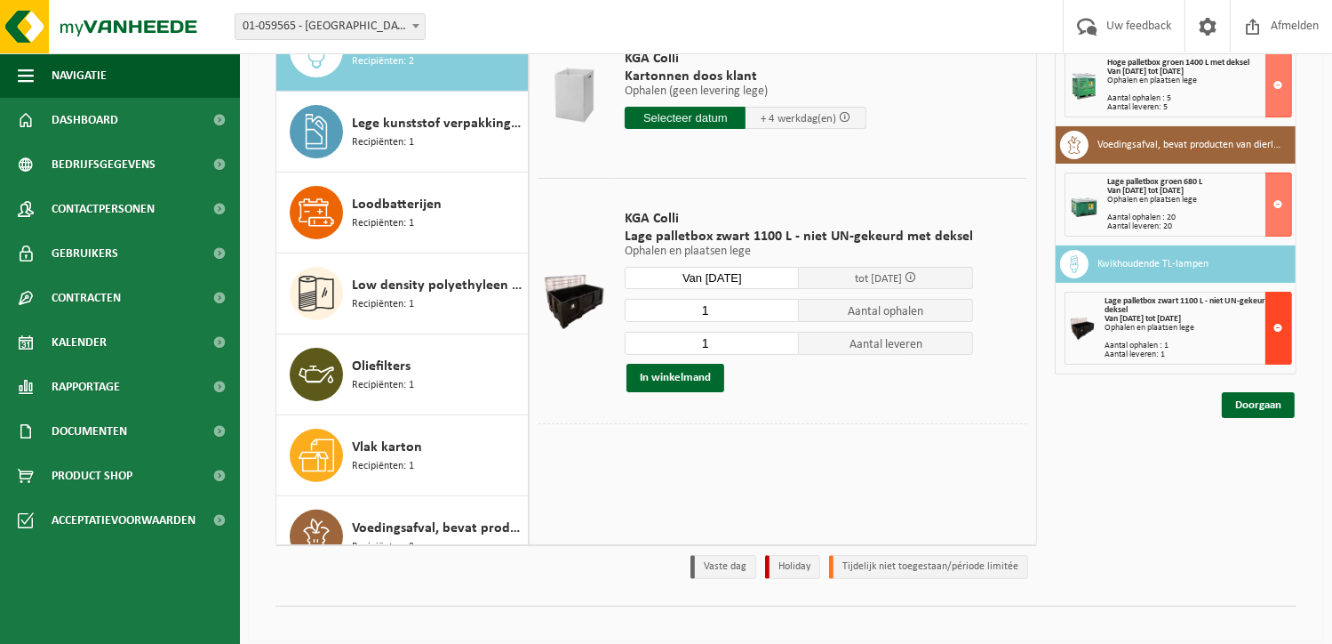
scroll to position [224, 0]
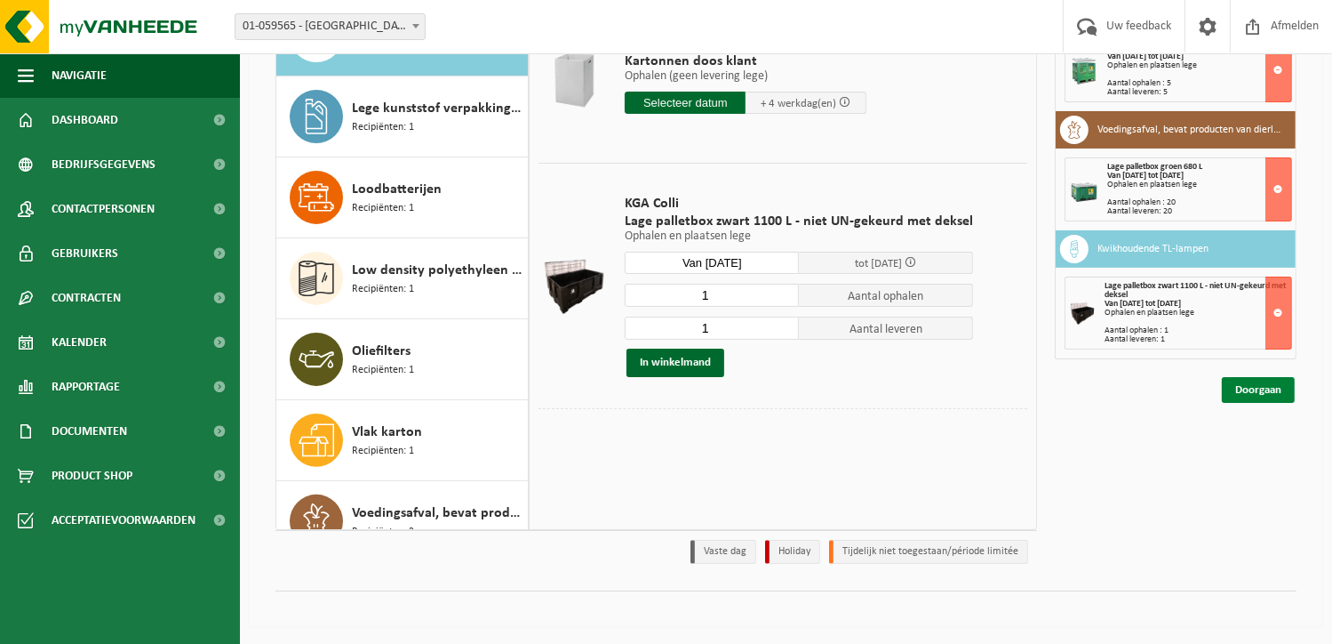
click at [1253, 383] on link "Doorgaan" at bounding box center [1258, 390] width 73 height 26
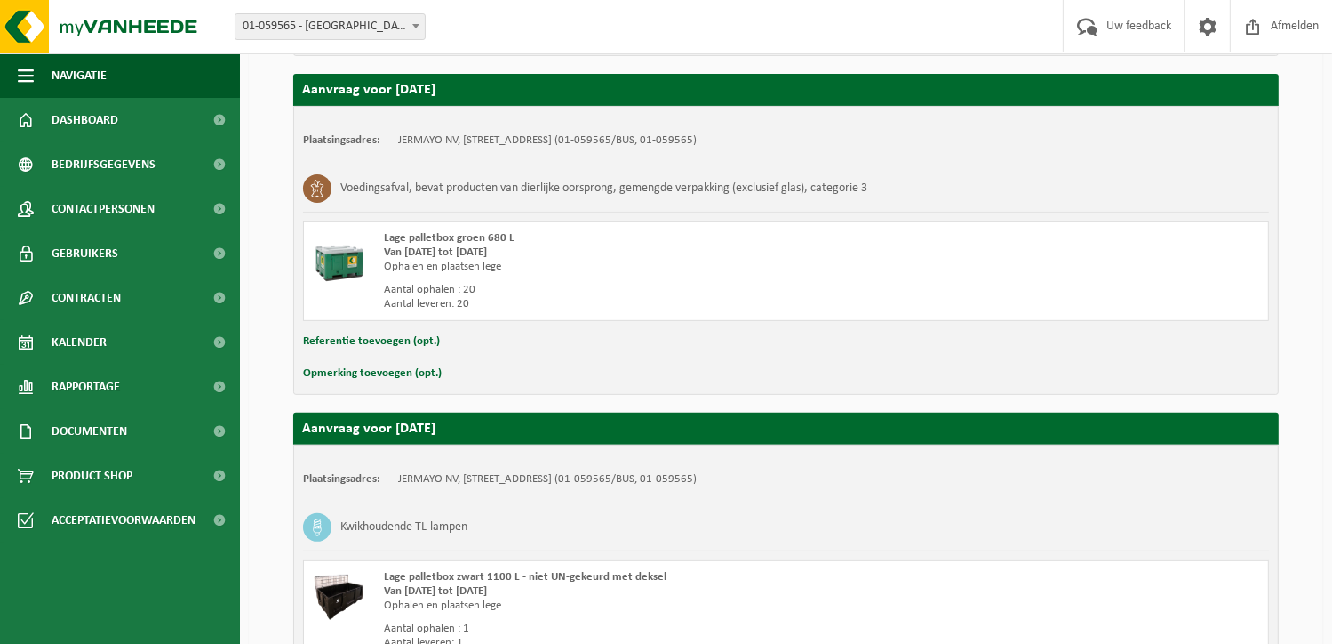
scroll to position [798, 0]
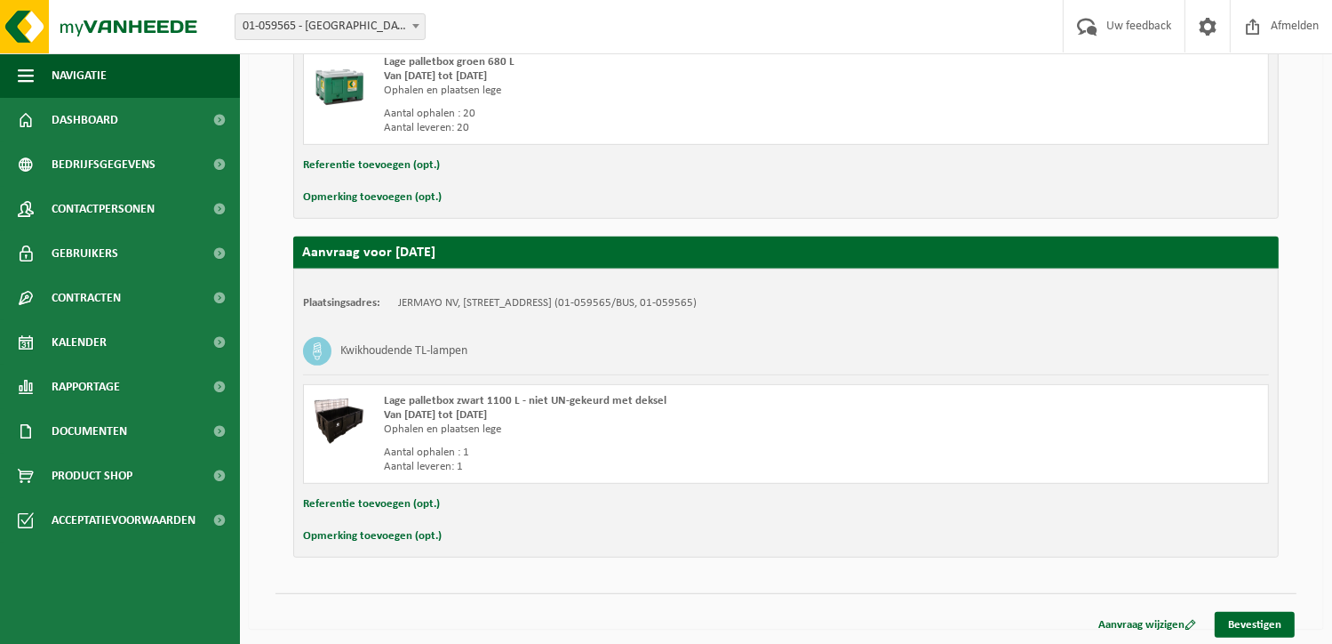
click at [352, 532] on button "Opmerking toevoegen (opt.)" at bounding box center [372, 535] width 139 height 23
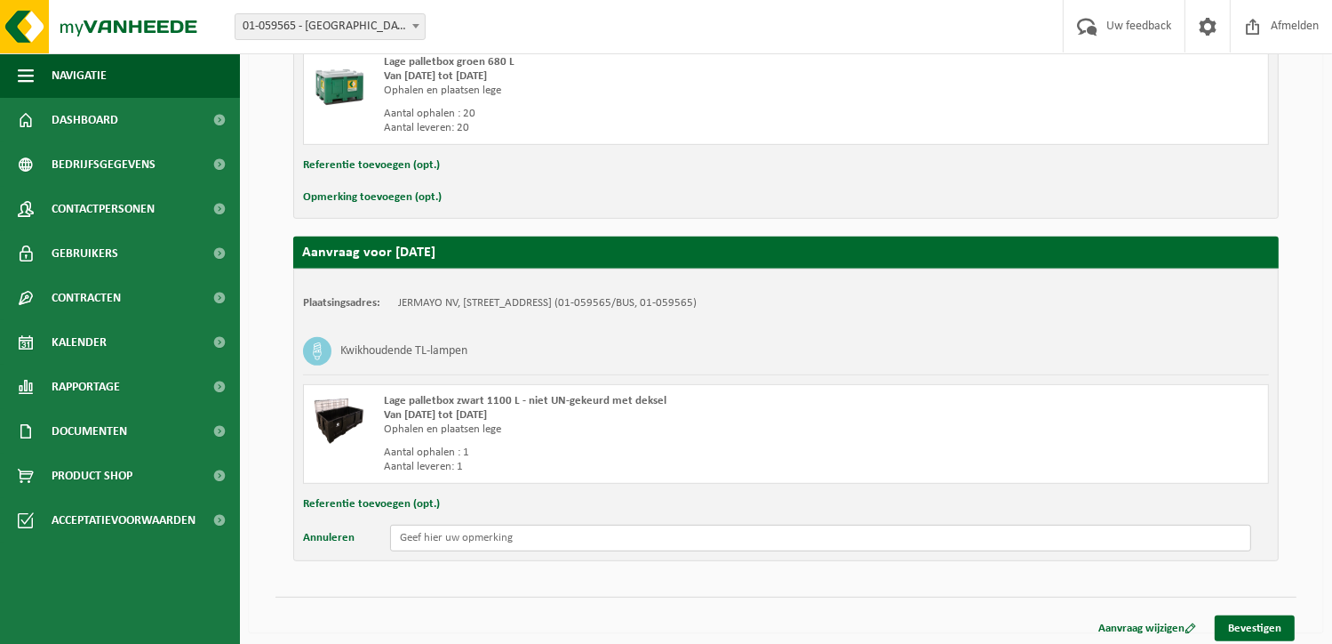
click at [459, 539] on input "text" at bounding box center [820, 537] width 861 height 27
type input "Hier staat nog geen lege box om op te halen."
click at [1251, 618] on link "Bevestigen" at bounding box center [1255, 628] width 80 height 26
